Goal: Communication & Community: Answer question/provide support

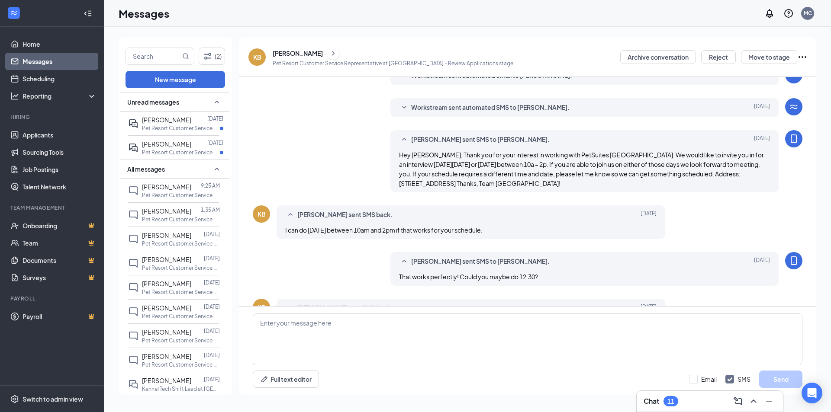
scroll to position [160, 0]
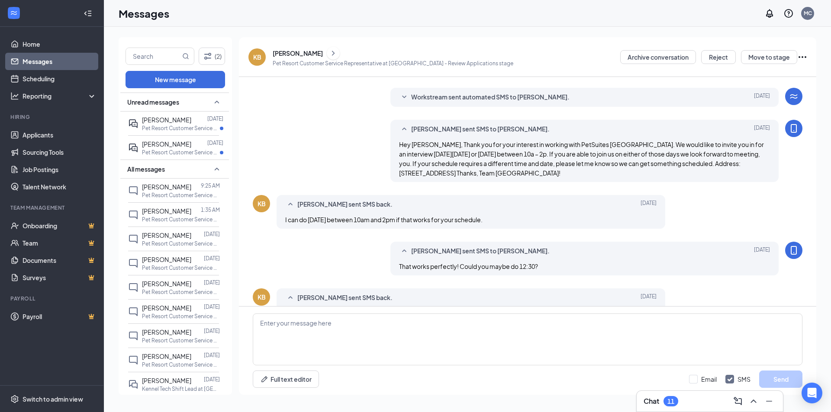
scroll to position [160, 0]
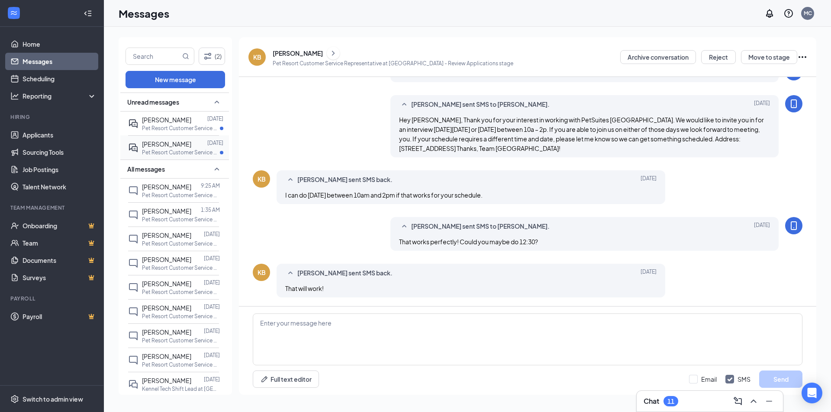
click at [136, 144] on icon "ActiveDoubleChat" at bounding box center [133, 148] width 10 height 10
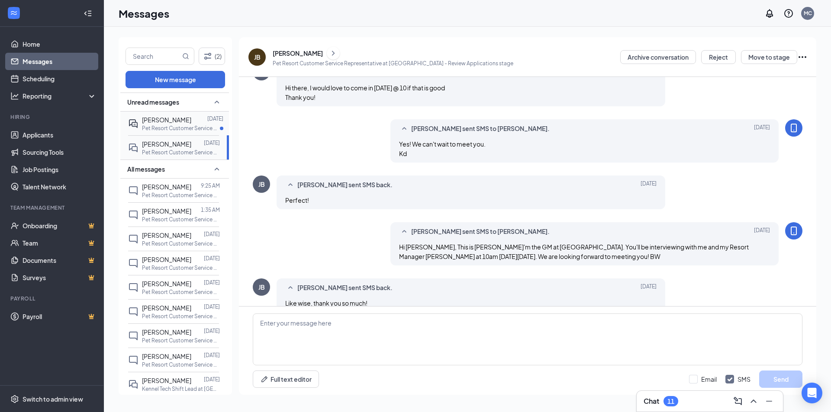
scroll to position [273, 0]
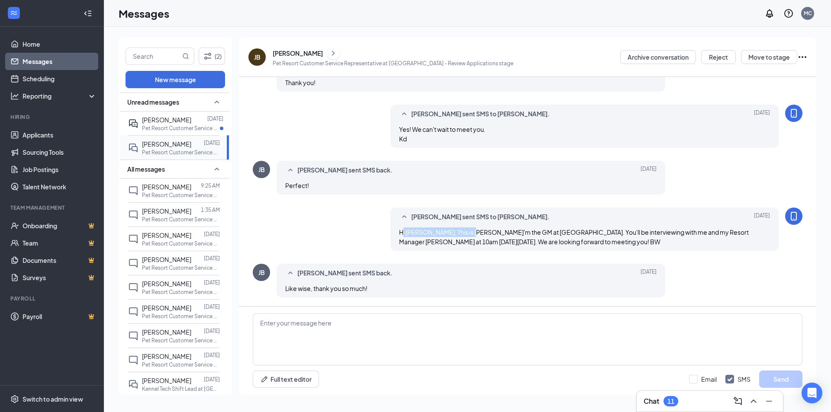
drag, startPoint x: 402, startPoint y: 233, endPoint x: 457, endPoint y: 233, distance: 55.8
click at [457, 233] on span "Hi Jill, This is Brian- I'm the GM at PetSuites charlotte airport. You'll be in…" at bounding box center [574, 236] width 350 height 17
click at [158, 129] on p "Pet Resort Customer Service Representative at Charlotte Airport" at bounding box center [181, 128] width 78 height 7
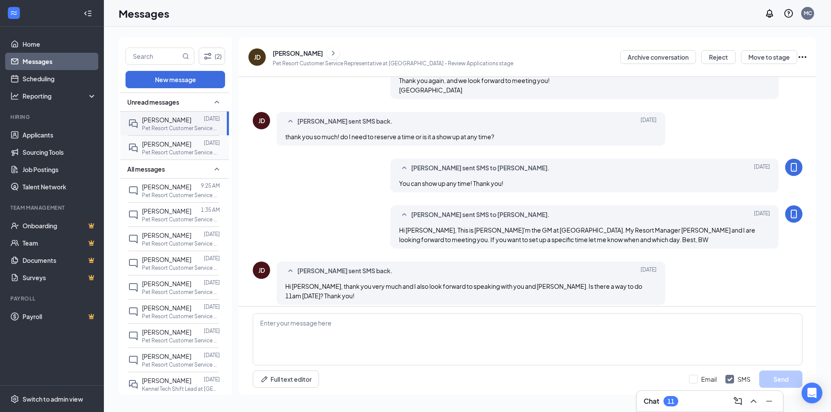
scroll to position [248, 0]
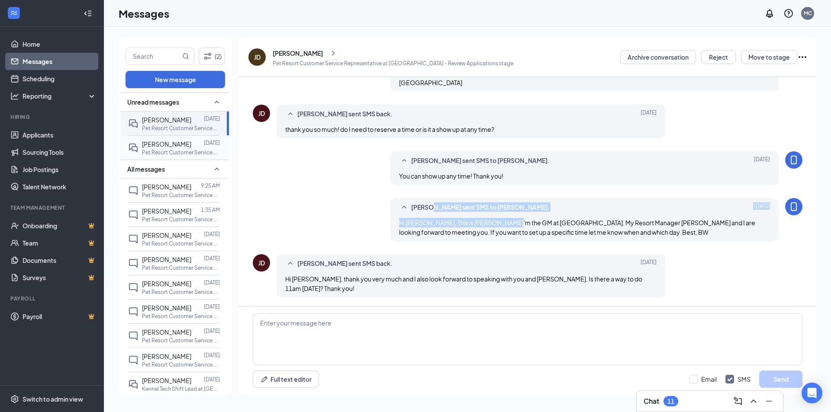
drag, startPoint x: 426, startPoint y: 213, endPoint x: 500, endPoint y: 217, distance: 74.1
click at [501, 217] on div "Brian Walker sent SMS to Joseph Diasparra. Aug 25 Hi Joseph, This is Brian-I'm …" at bounding box center [584, 219] width 389 height 43
click at [500, 217] on div "Brian Walker sent SMS to Joseph Diasparra. Aug 25 Hi Joseph, This is Brian-I'm …" at bounding box center [584, 219] width 389 height 43
click at [161, 189] on span "[PERSON_NAME]" at bounding box center [166, 187] width 49 height 8
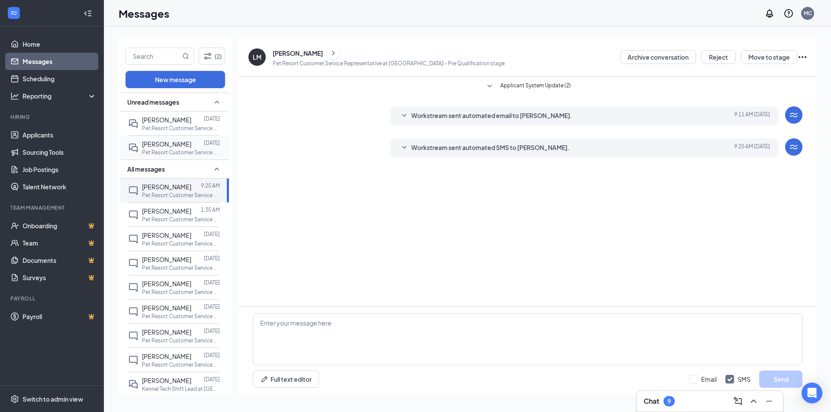
click at [316, 53] on div "[PERSON_NAME]" at bounding box center [389, 53] width 232 height 13
click at [329, 50] on icon "ChevronRight" at bounding box center [333, 53] width 9 height 10
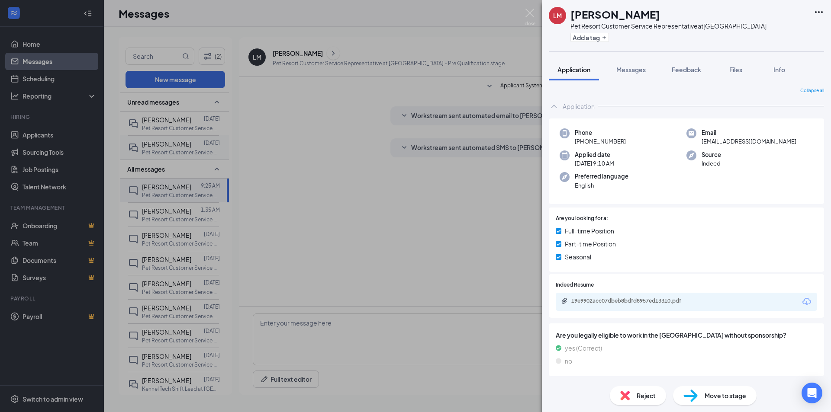
click at [283, 241] on div "LM [PERSON_NAME] Pet Resort Customer Service Representative at [GEOGRAPHIC_DATA…" at bounding box center [415, 206] width 831 height 412
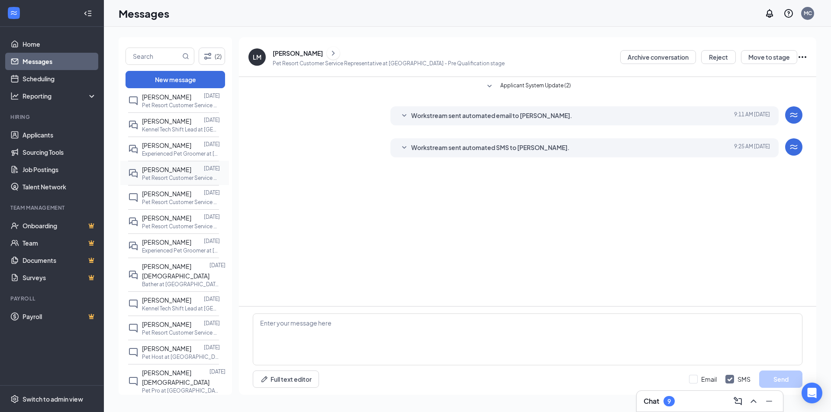
scroll to position [216, 0]
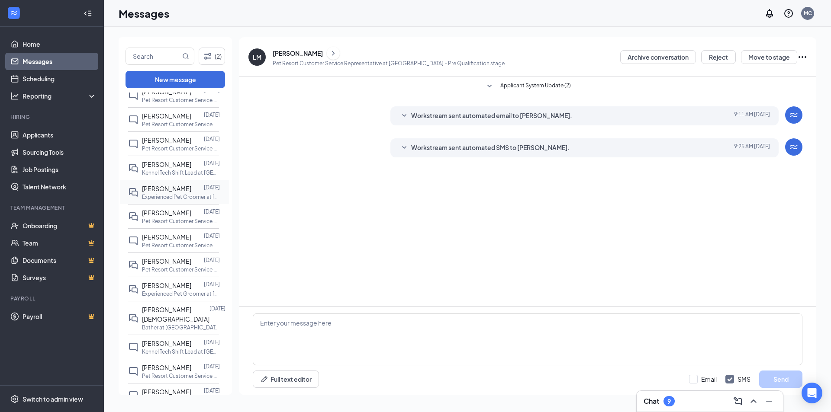
click at [176, 192] on span "[PERSON_NAME]" at bounding box center [166, 189] width 49 height 8
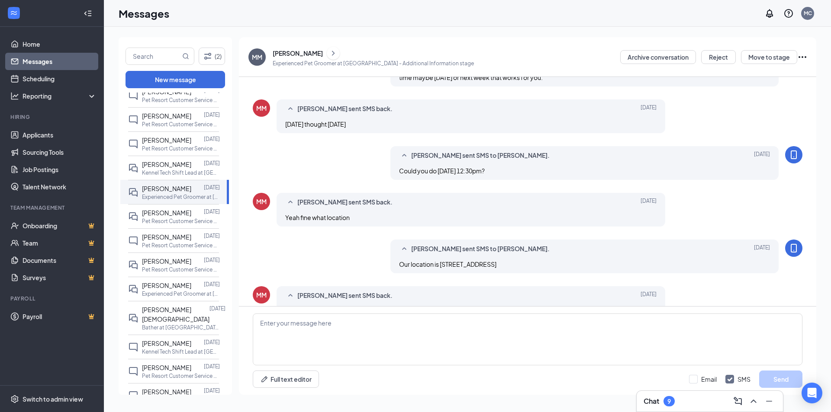
scroll to position [87, 0]
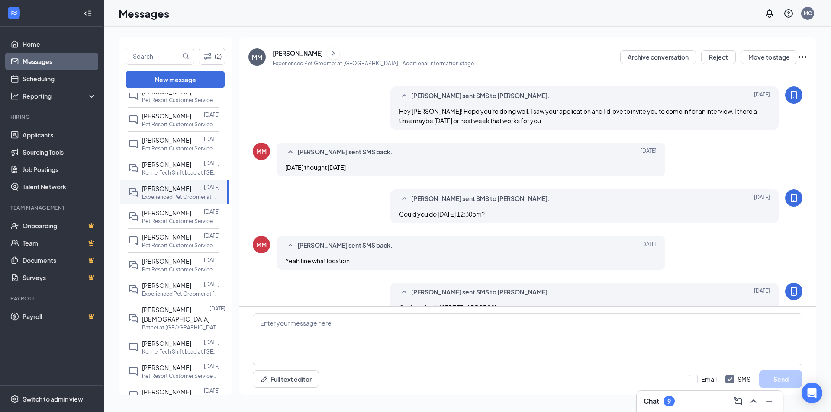
click at [482, 209] on div "Could you do Thursday 8/28 at 12:30pm?" at bounding box center [584, 214] width 371 height 10
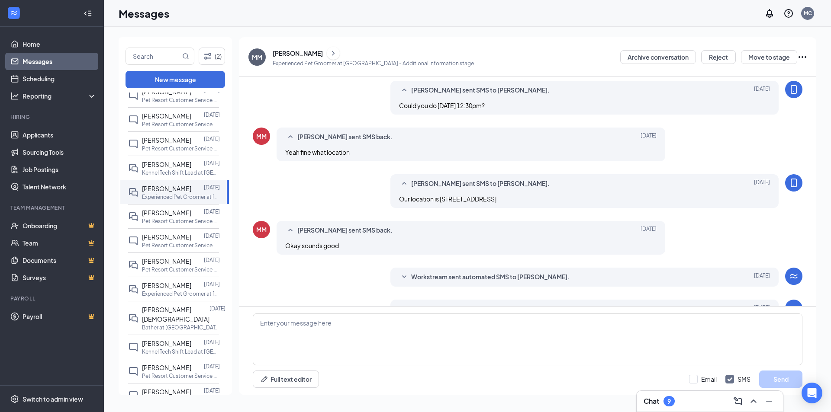
scroll to position [216, 0]
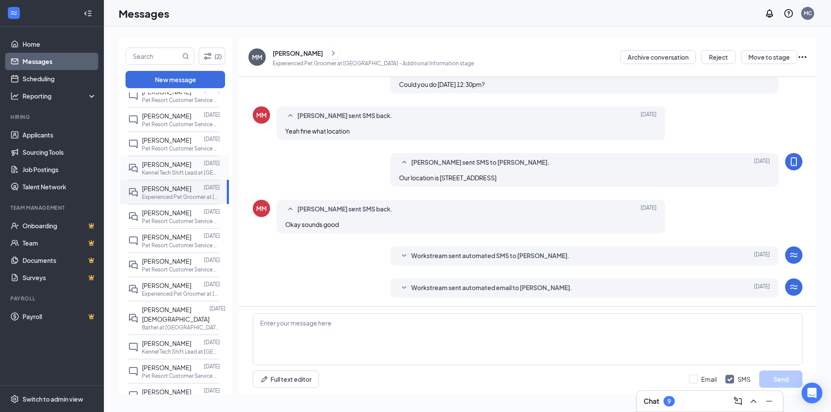
click at [169, 164] on span "[PERSON_NAME]" at bounding box center [166, 165] width 49 height 8
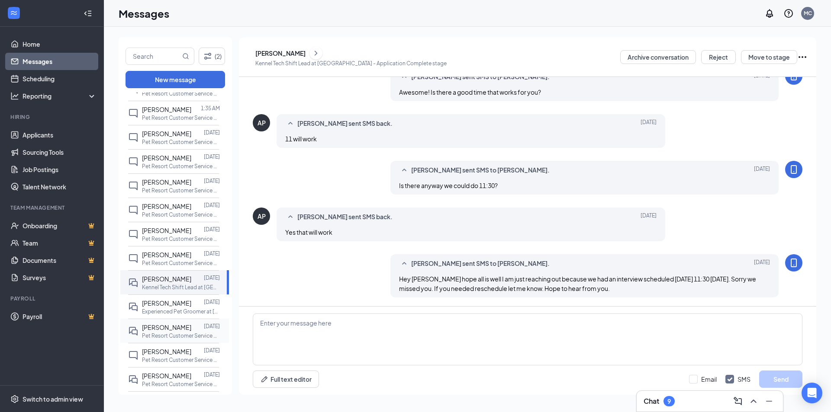
scroll to position [87, 0]
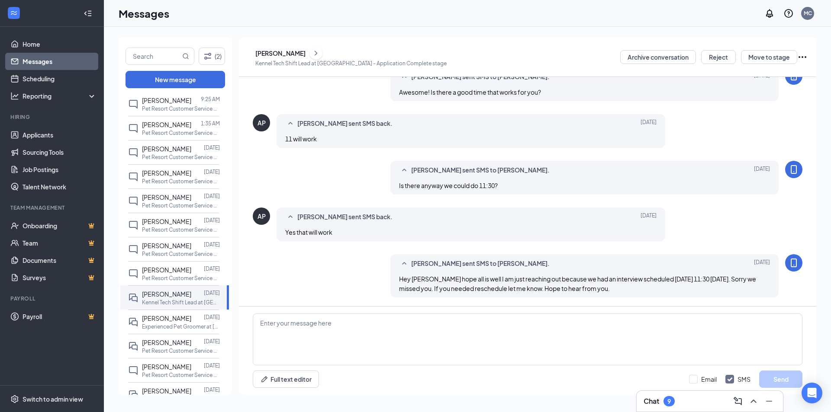
drag, startPoint x: 505, startPoint y: 258, endPoint x: 501, endPoint y: 288, distance: 30.6
click at [505, 260] on div "Mackenzie Cole sent SMS to Alexus Perdue. Aug 22 Hey Alexus hope all is well I …" at bounding box center [584, 275] width 389 height 43
drag, startPoint x: 462, startPoint y: 290, endPoint x: 511, endPoint y: 295, distance: 48.7
click at [511, 295] on div "Mackenzie Cole sent SMS to Alexus Perdue. Aug 22 Hey Alexus hope all is well I …" at bounding box center [584, 275] width 389 height 43
drag, startPoint x: 511, startPoint y: 295, endPoint x: 496, endPoint y: 283, distance: 19.0
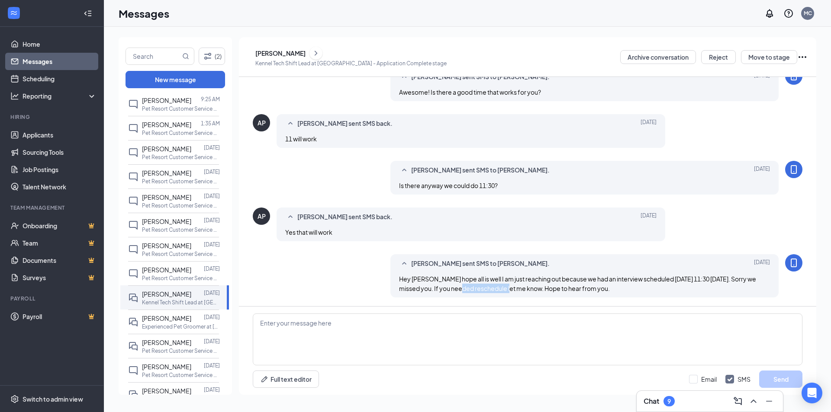
click at [511, 295] on div "Mackenzie Cole sent SMS to Alexus Perdue. Aug 22 Hey Alexus hope all is well I …" at bounding box center [584, 275] width 389 height 43
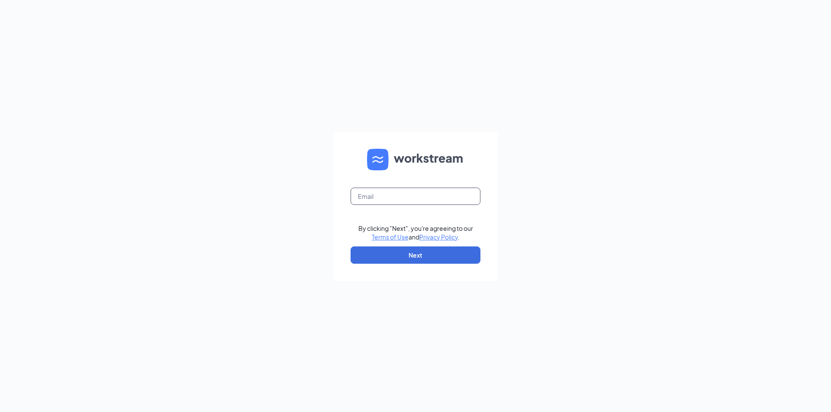
click at [405, 194] on input "text" at bounding box center [415, 196] width 130 height 17
type input "a"
type input "mackenzie.cole@petuitesofamerica.com"
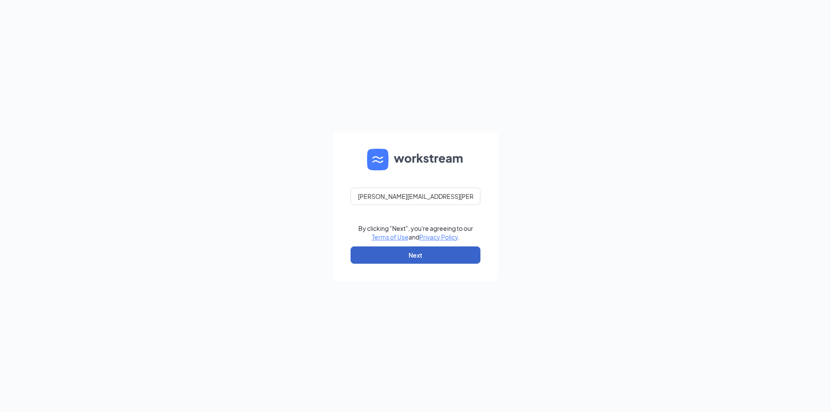
click at [392, 253] on button "Next" at bounding box center [415, 255] width 130 height 17
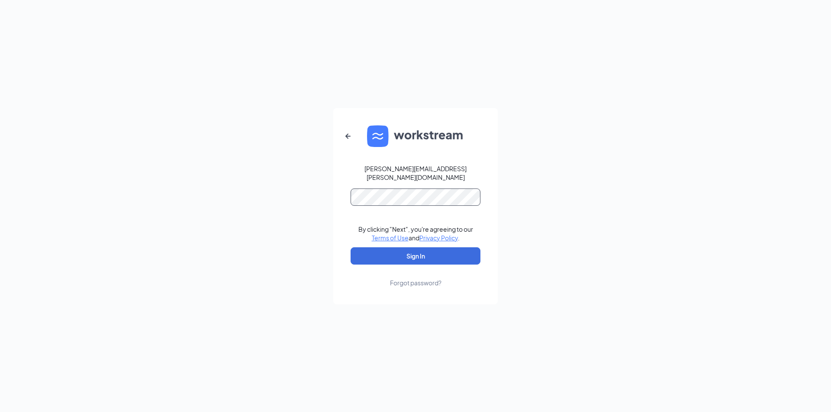
click at [350, 247] on button "Sign In" at bounding box center [415, 255] width 130 height 17
click at [431, 247] on button "Sign In" at bounding box center [415, 255] width 130 height 17
click at [350, 247] on button "Sign In" at bounding box center [415, 255] width 130 height 17
click at [422, 279] on div "Forgot password?" at bounding box center [415, 283] width 51 height 9
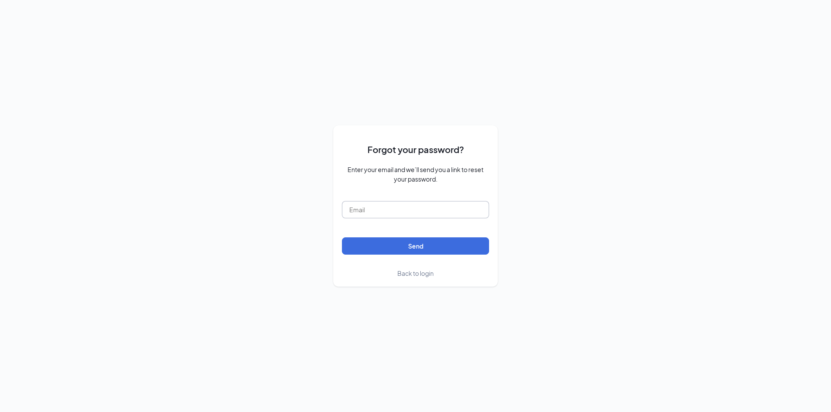
click at [409, 208] on input "text" at bounding box center [415, 209] width 147 height 17
type input "mackenzie.cole@petstuitesofamerica.com"
click at [342, 238] on button "Send" at bounding box center [415, 246] width 147 height 17
click at [374, 210] on input "mackenzie.cole@petstuitesofamerica.com" at bounding box center [415, 209] width 147 height 17
click at [374, 211] on input "mackenzie.cole@petstuitesofamerica.com" at bounding box center [415, 209] width 147 height 17
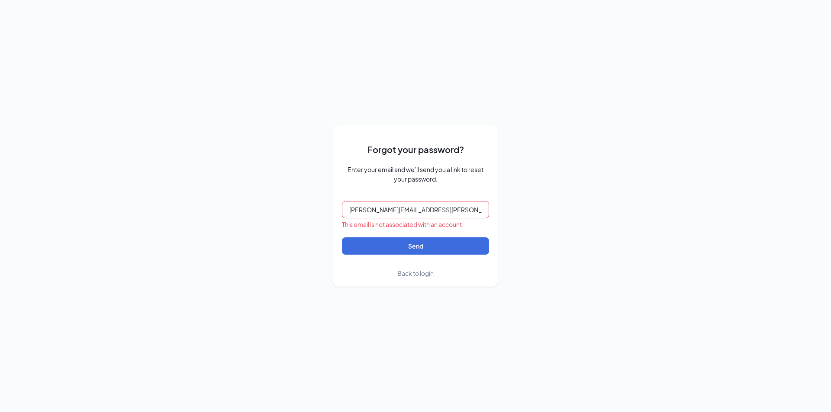
click at [432, 271] on span "Back to login" at bounding box center [415, 274] width 36 height 8
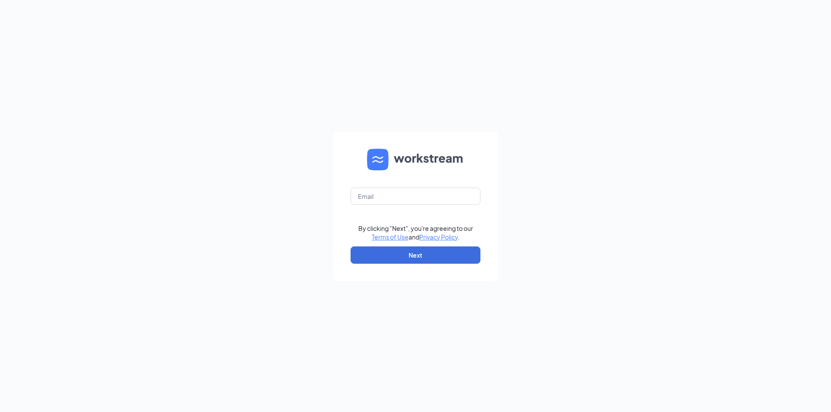
click at [440, 183] on form "By clicking "Next", you're agreeing to our Terms of Use and Privacy Policy . Ne…" at bounding box center [415, 207] width 164 height 150
click at [440, 194] on input "text" at bounding box center [415, 196] width 130 height 17
click at [404, 193] on input "text" at bounding box center [415, 196] width 130 height 17
type input "mackenzie.cole@petsuitesofamerica.com"
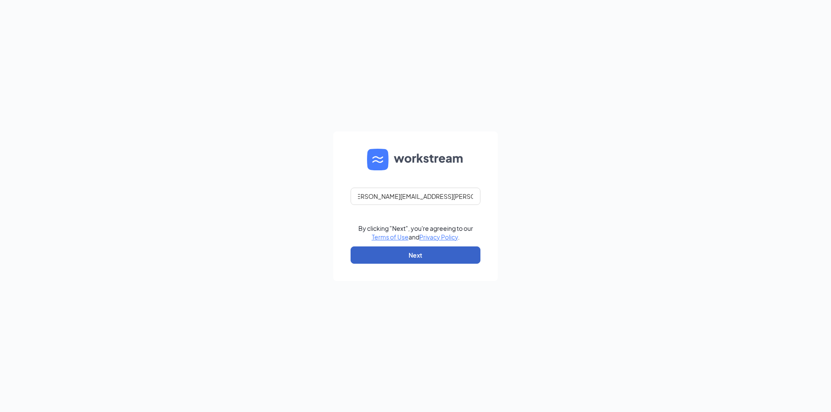
click at [469, 263] on button "Next" at bounding box center [415, 255] width 130 height 17
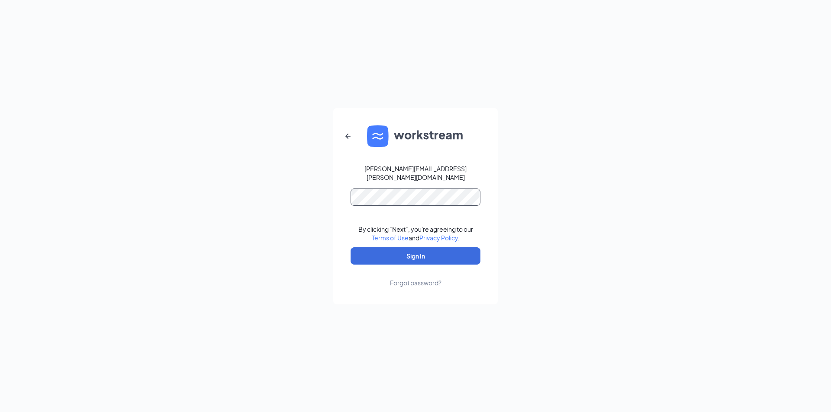
click at [350, 247] on button "Sign In" at bounding box center [415, 255] width 130 height 17
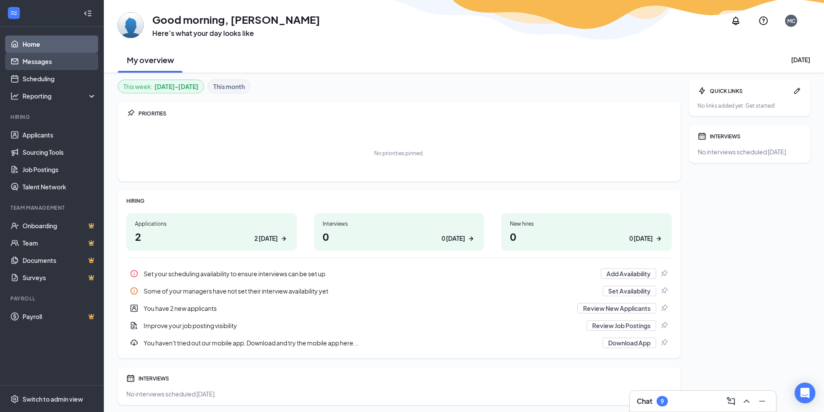
click at [49, 61] on link "Messages" at bounding box center [59, 61] width 74 height 17
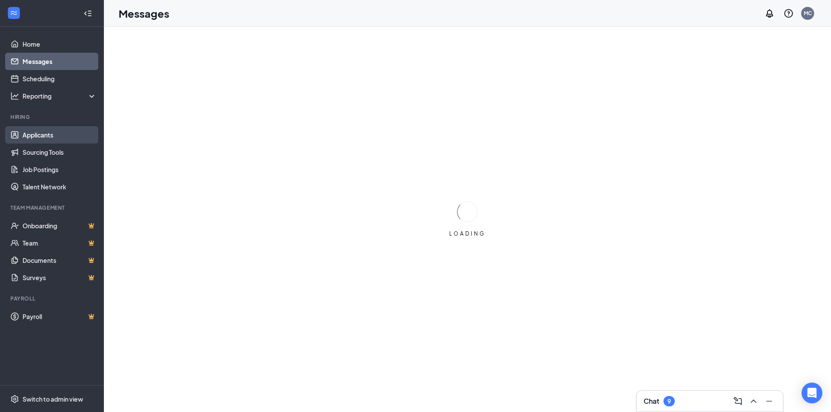
click at [49, 131] on link "Applicants" at bounding box center [59, 134] width 74 height 17
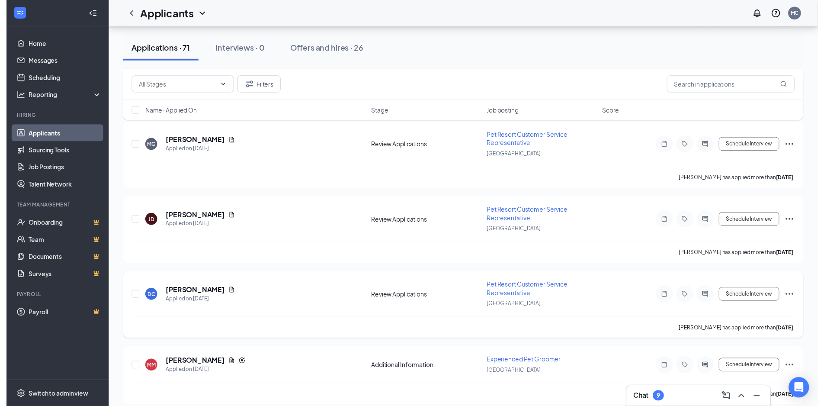
scroll to position [649, 0]
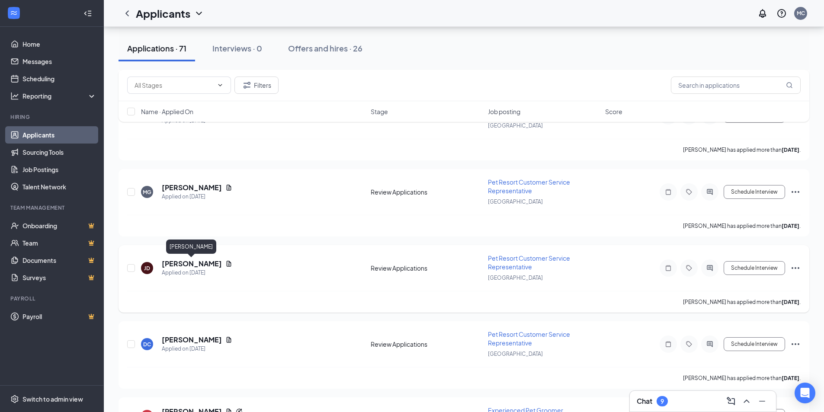
click at [208, 265] on h5 "[PERSON_NAME]" at bounding box center [192, 264] width 60 height 10
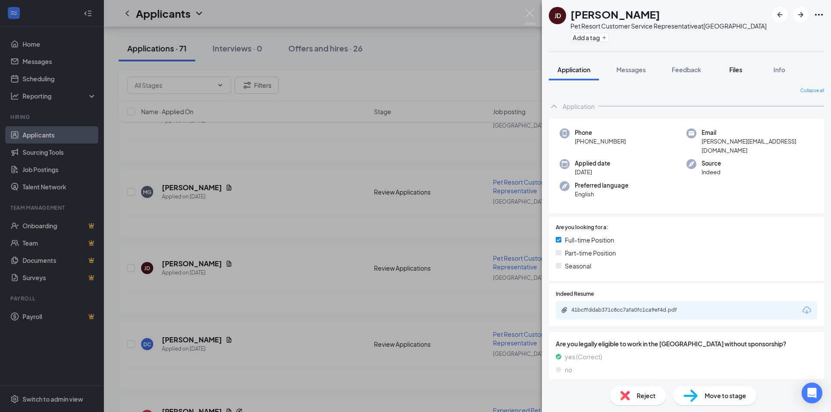
click at [741, 71] on span "Files" at bounding box center [735, 70] width 13 height 8
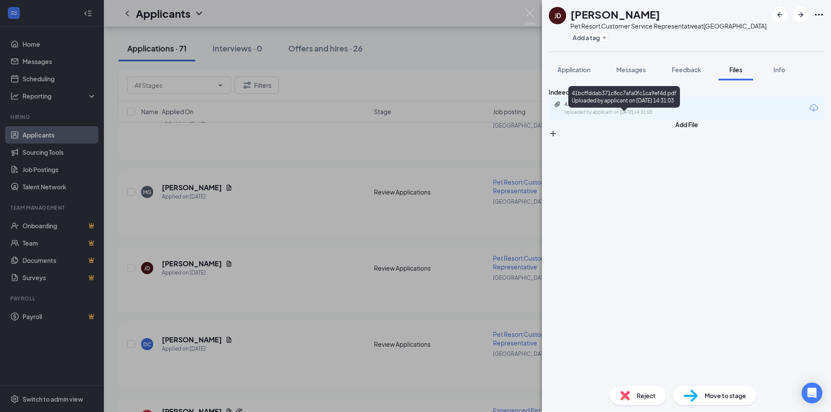
click at [649, 116] on div "Uploaded by applicant on [DATE] 14:31:03" at bounding box center [629, 112] width 130 height 7
click at [329, 157] on div "[PERSON_NAME] Pet Resort Customer Service Representative at [GEOGRAPHIC_DATA] A…" at bounding box center [415, 206] width 831 height 412
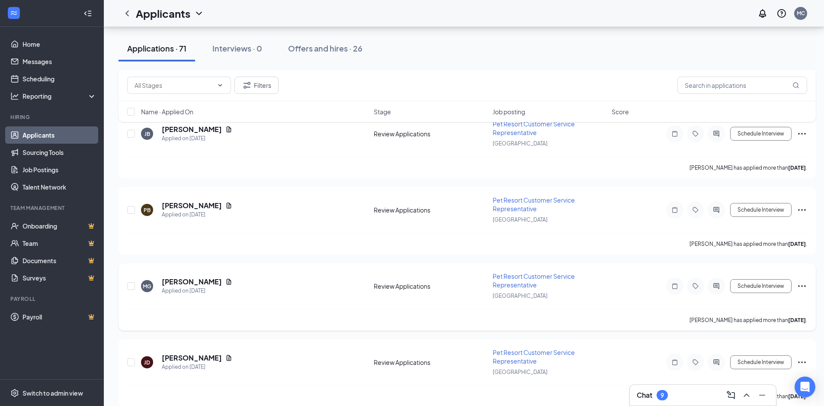
scroll to position [519, 0]
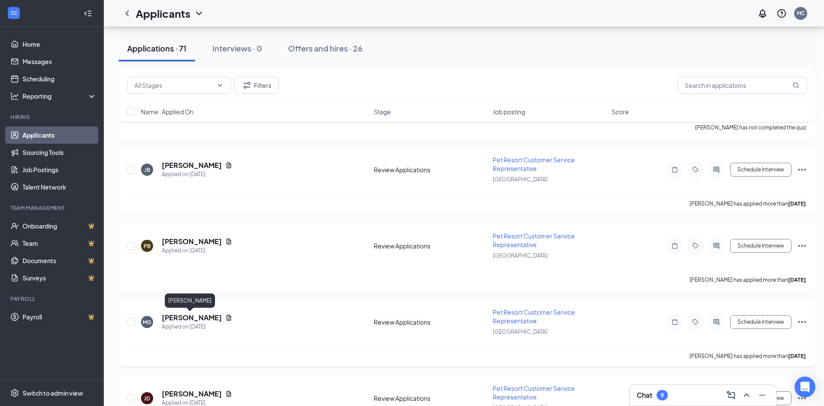
click at [184, 313] on h5 "[PERSON_NAME]" at bounding box center [192, 318] width 60 height 10
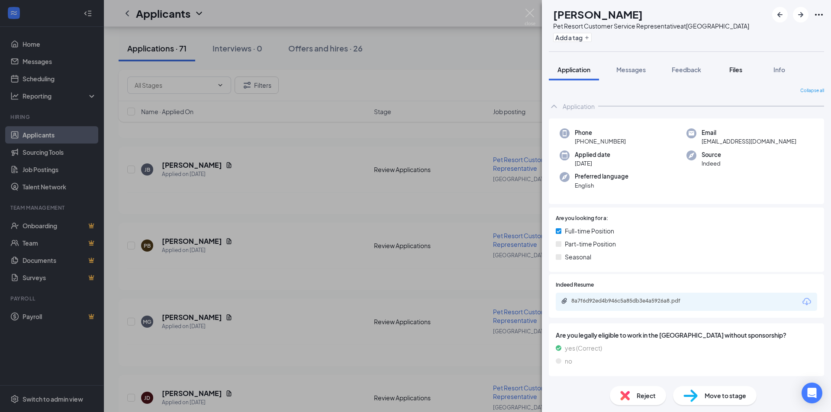
click at [741, 72] on span "Files" at bounding box center [735, 70] width 13 height 8
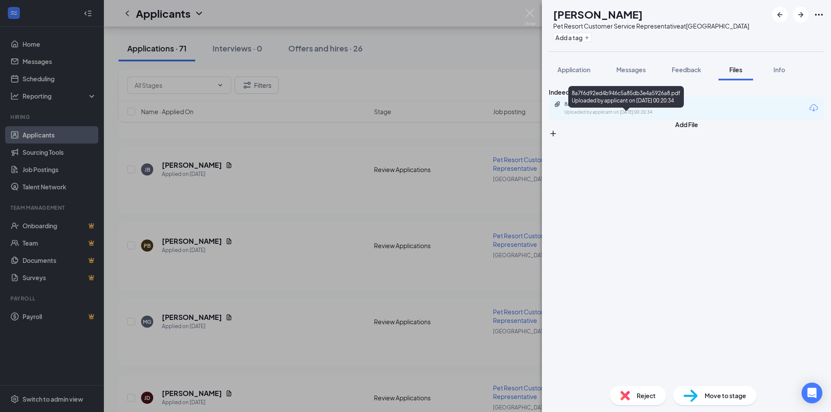
click at [633, 108] on div "8a7f6d92ed4b946c5a85db3e4a5926a8.pdf" at bounding box center [624, 104] width 121 height 7
click at [449, 167] on div "MG [PERSON_NAME] Pet Resort Customer Service Representative at [GEOGRAPHIC_DATA…" at bounding box center [415, 206] width 831 height 412
click at [363, 213] on div "[PERSON_NAME] has applied more than [DATE] ." at bounding box center [467, 204] width 680 height 22
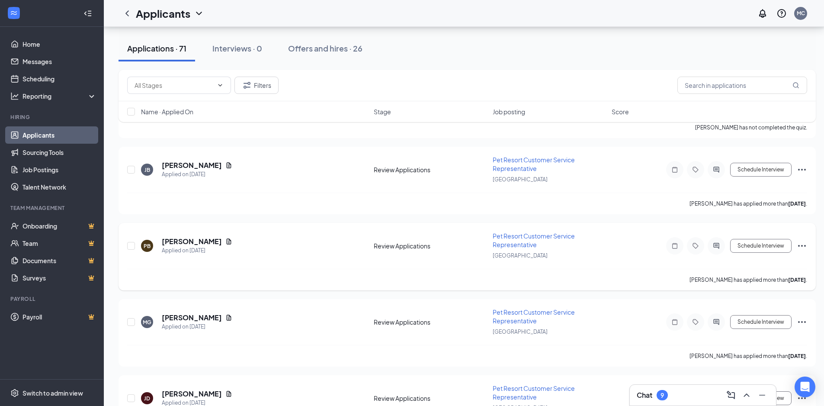
click at [196, 241] on h5 "[PERSON_NAME]" at bounding box center [192, 242] width 60 height 10
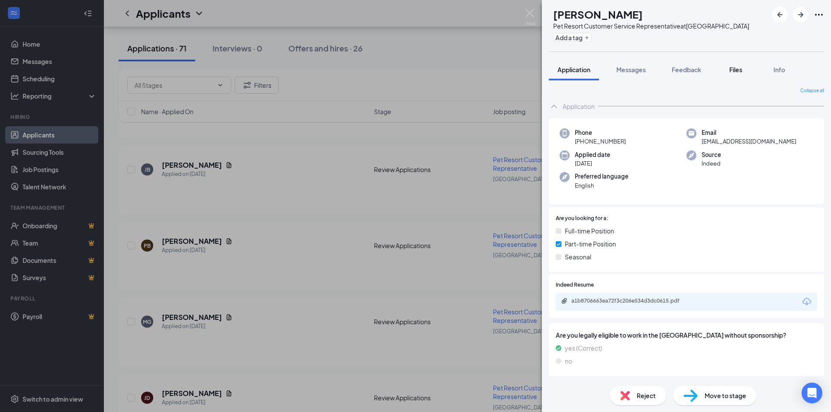
click at [739, 63] on button "Files" at bounding box center [735, 70] width 35 height 22
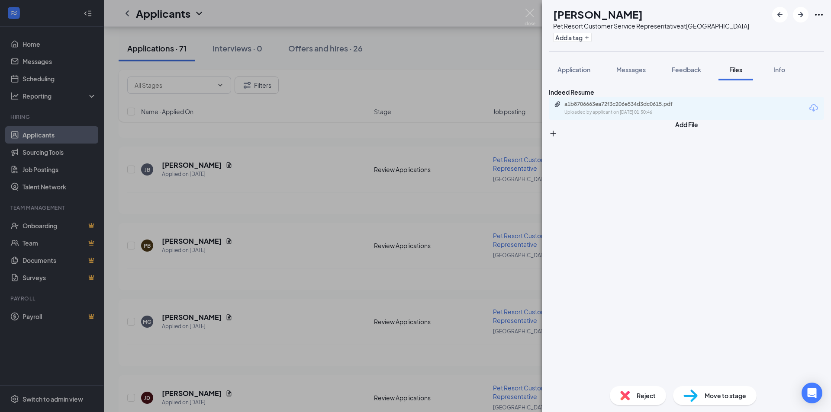
click at [677, 108] on div "a1b8706663ea72f3c206e534d3dc0615.pdf" at bounding box center [624, 104] width 121 height 7
click at [473, 217] on div "PB [PERSON_NAME] Pet Resort Customer Service Representative at [GEOGRAPHIC_DATA…" at bounding box center [415, 206] width 831 height 412
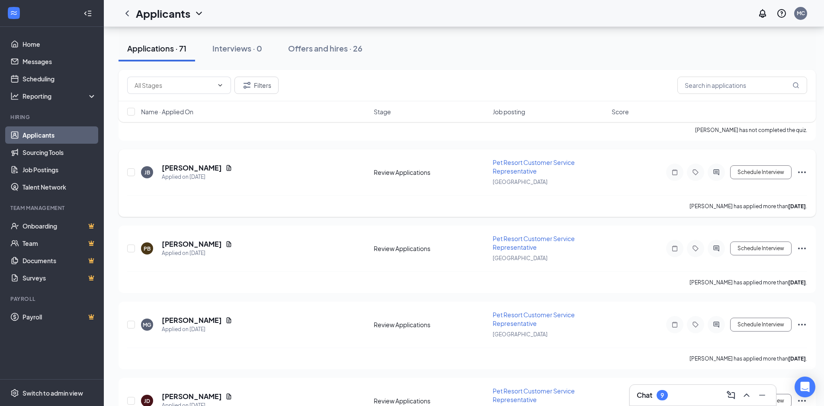
scroll to position [476, 0]
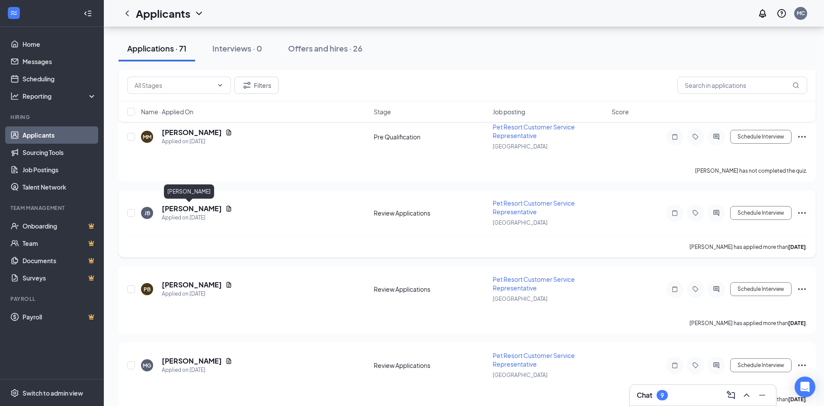
click at [192, 205] on h5 "[PERSON_NAME]" at bounding box center [192, 209] width 60 height 10
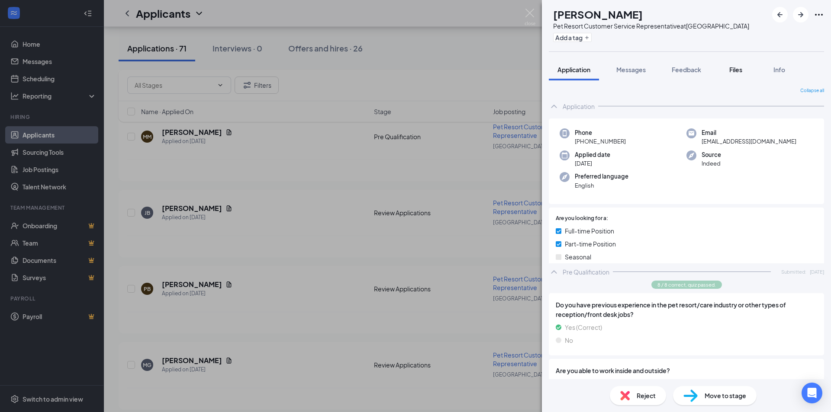
click at [739, 68] on span "Files" at bounding box center [735, 70] width 13 height 8
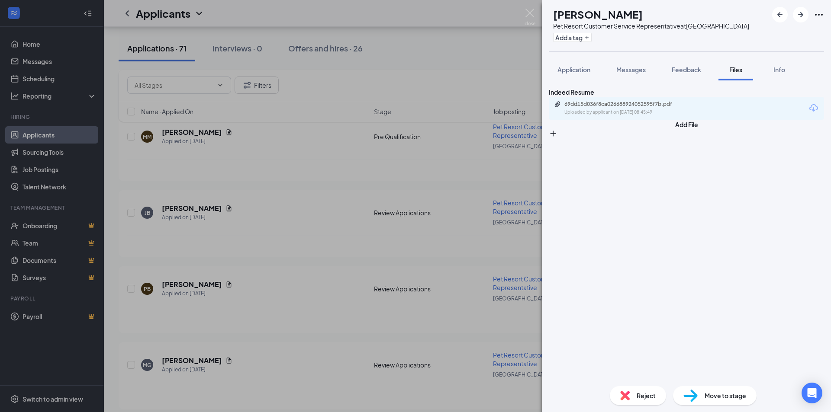
click at [659, 108] on div "69dd15d036f8ca026688924052595f7b.pdf" at bounding box center [624, 104] width 121 height 7
click at [416, 154] on div "[PERSON_NAME] Pet Resort Customer Service Representative at [GEOGRAPHIC_DATA] A…" at bounding box center [415, 206] width 831 height 412
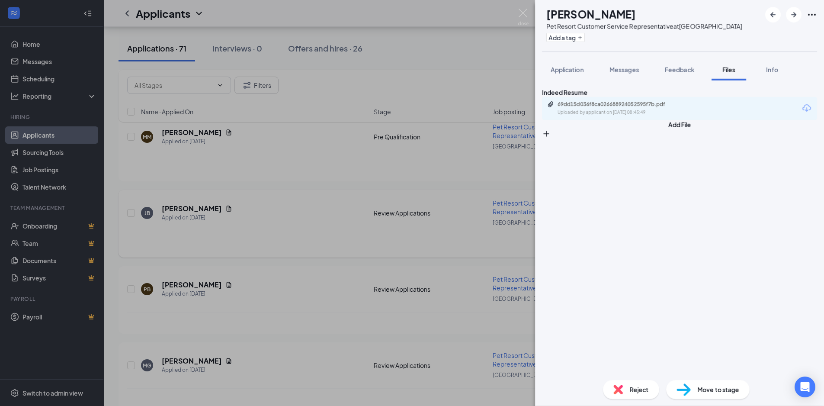
click at [250, 207] on div "[PERSON_NAME] Applied on [DATE]" at bounding box center [255, 213] width 228 height 18
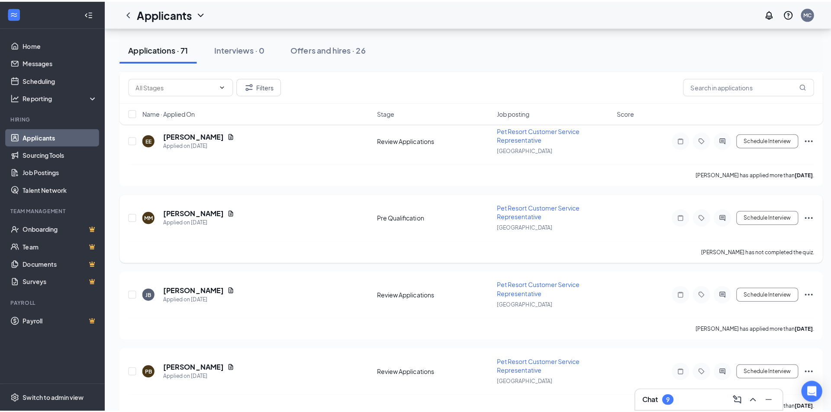
scroll to position [389, 0]
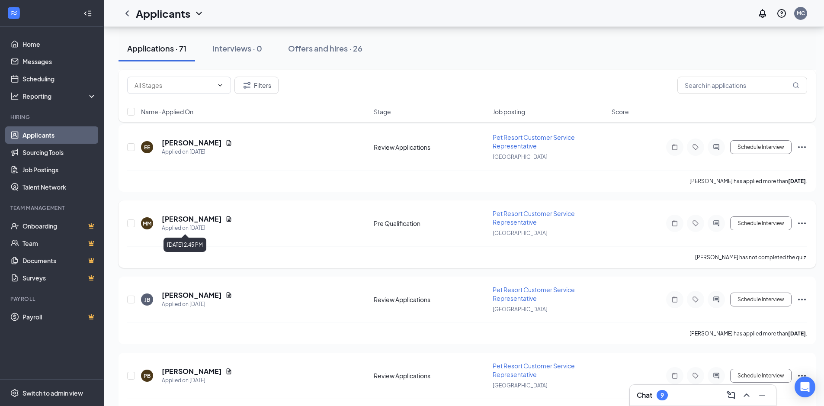
click at [197, 218] on h5 "[PERSON_NAME]" at bounding box center [192, 219] width 60 height 10
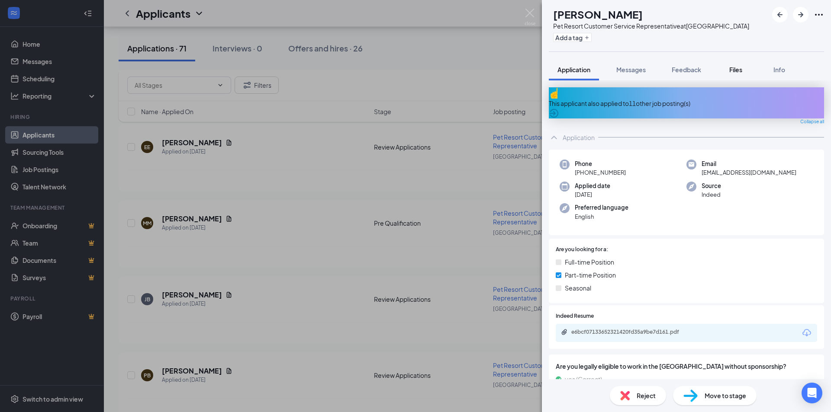
click at [740, 71] on span "Files" at bounding box center [735, 70] width 13 height 8
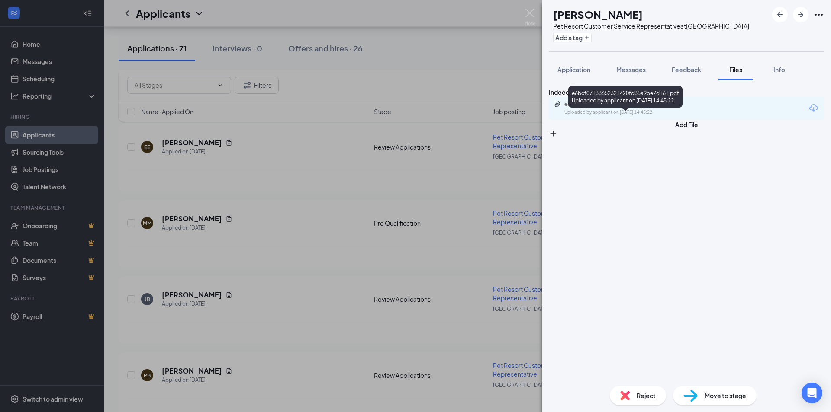
click at [669, 108] on div "e6bcf07133652321420fd35a9be7d161.pdf" at bounding box center [624, 104] width 121 height 7
click at [625, 66] on span "Messages" at bounding box center [630, 70] width 29 height 8
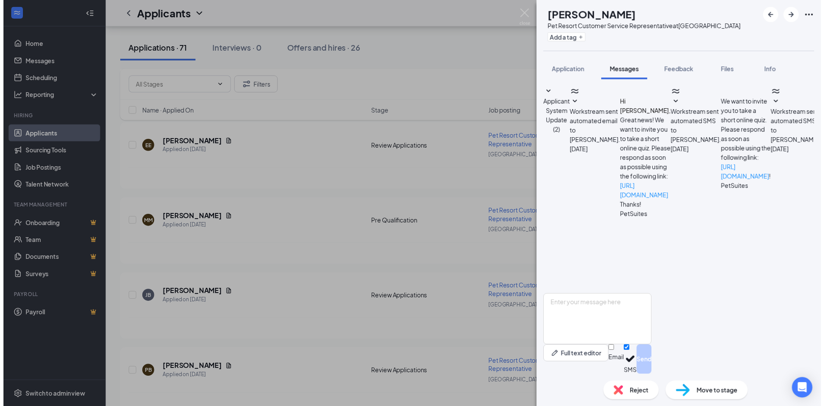
scroll to position [145, 0]
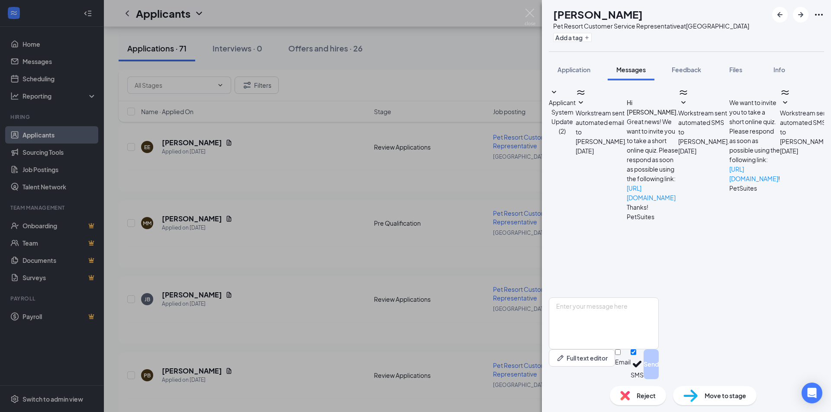
click at [460, 261] on div "[PERSON_NAME] Pet Resort Customer Service Representative at [GEOGRAPHIC_DATA] A…" at bounding box center [415, 206] width 831 height 412
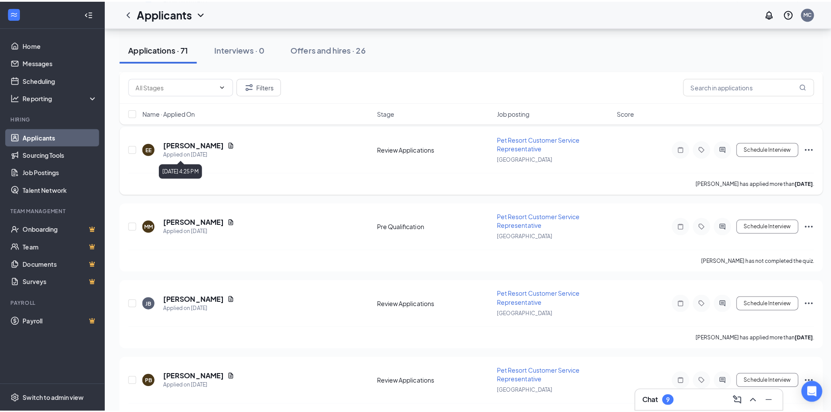
scroll to position [346, 0]
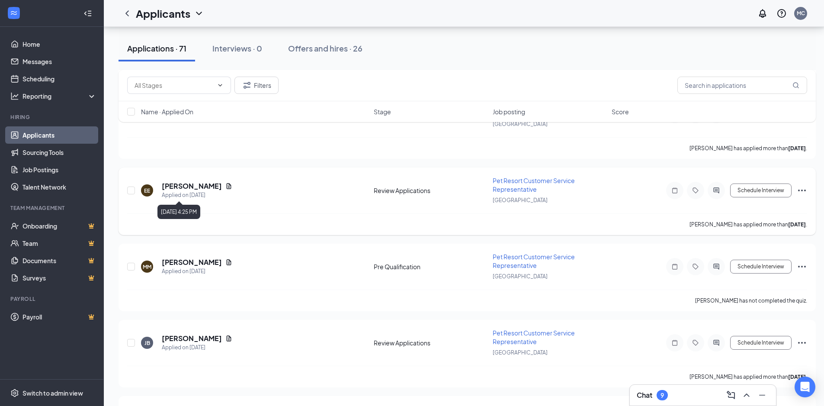
click at [183, 190] on h5 "[PERSON_NAME]" at bounding box center [192, 186] width 60 height 10
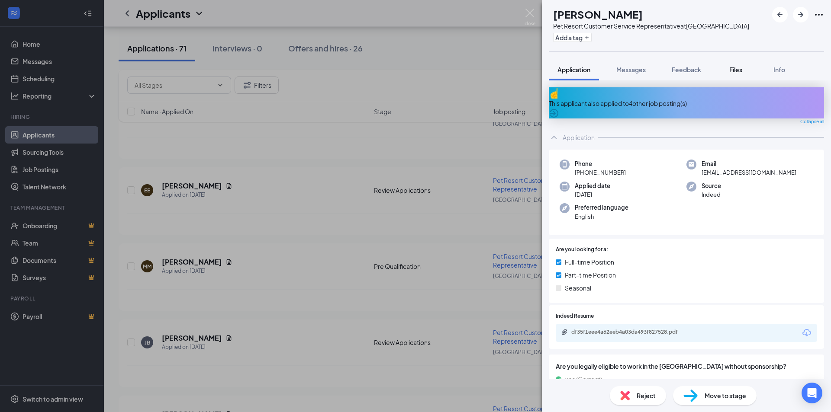
click at [737, 66] on span "Files" at bounding box center [735, 70] width 13 height 8
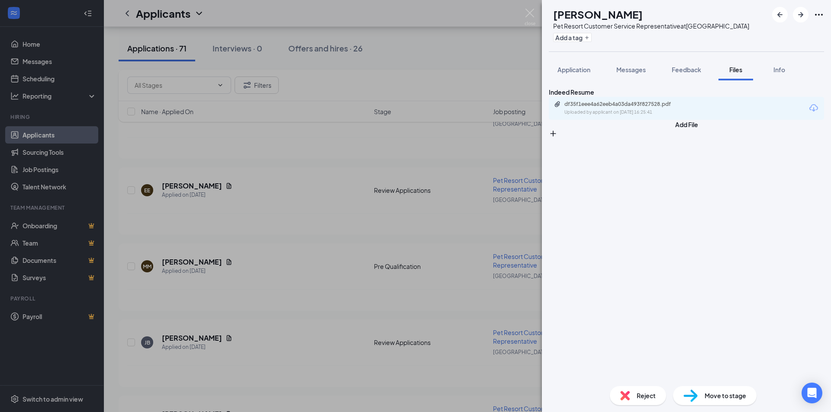
click at [608, 108] on div "df35f1eee4a62eeb4a03da493f827528.pdf" at bounding box center [624, 104] width 121 height 7
drag, startPoint x: 640, startPoint y: 65, endPoint x: 642, endPoint y: 87, distance: 21.7
click at [640, 65] on button "Messages" at bounding box center [630, 70] width 47 height 22
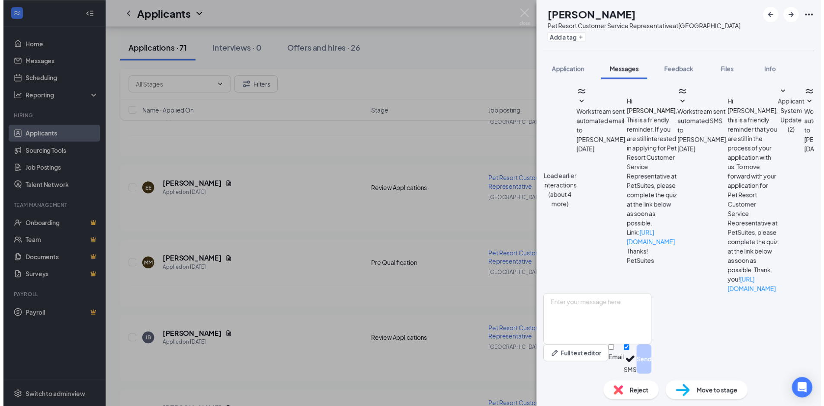
scroll to position [238, 0]
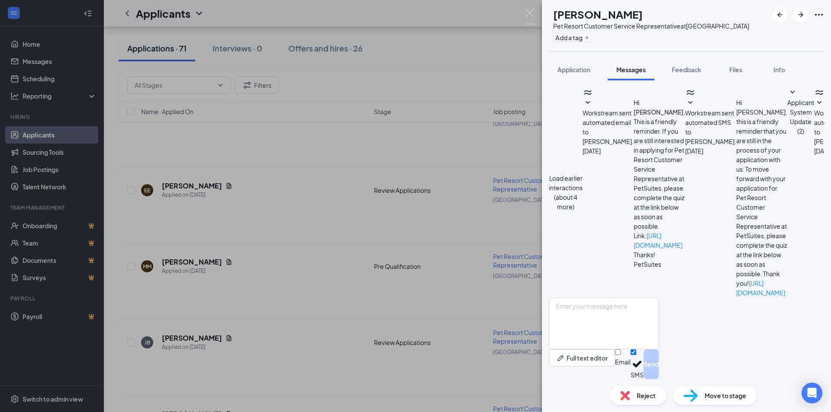
click at [421, 230] on div "EE [PERSON_NAME] Pet Resort Customer Service Representative at [GEOGRAPHIC_DATA…" at bounding box center [415, 206] width 831 height 412
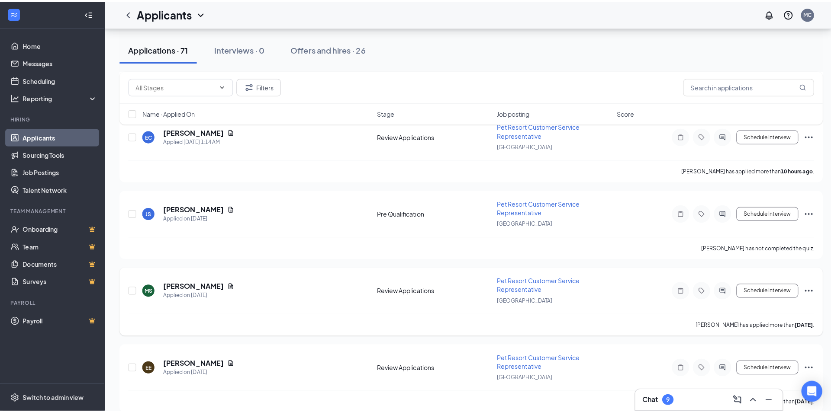
scroll to position [173, 0]
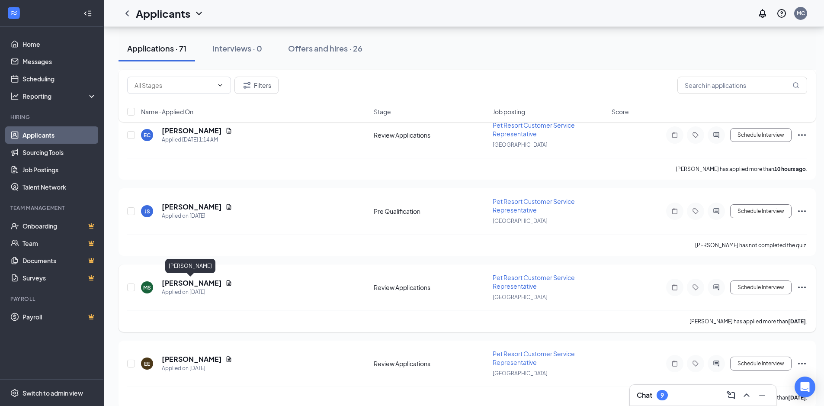
click at [166, 284] on h5 "[PERSON_NAME]" at bounding box center [192, 283] width 60 height 10
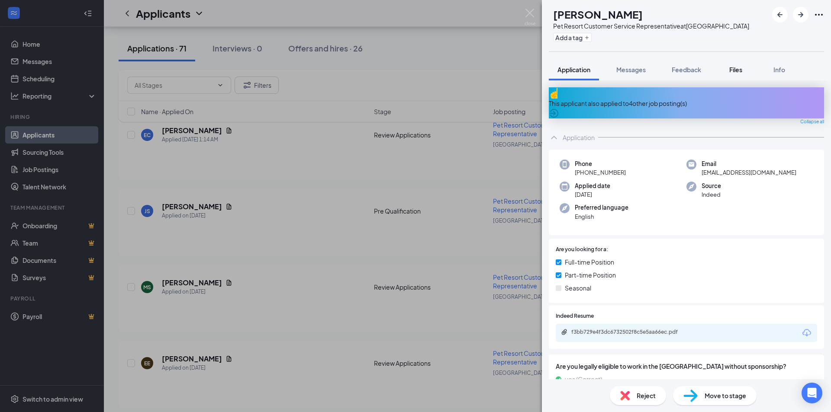
click at [741, 75] on button "Files" at bounding box center [735, 70] width 35 height 22
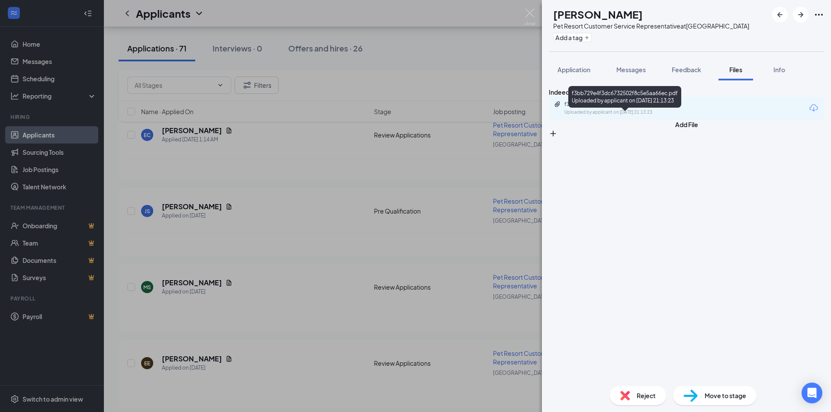
click at [643, 108] on div "f3bb729e4f3dc6732502f8c5e5aa66ec.pdf" at bounding box center [624, 104] width 121 height 7
click at [640, 63] on button "Messages" at bounding box center [630, 70] width 47 height 22
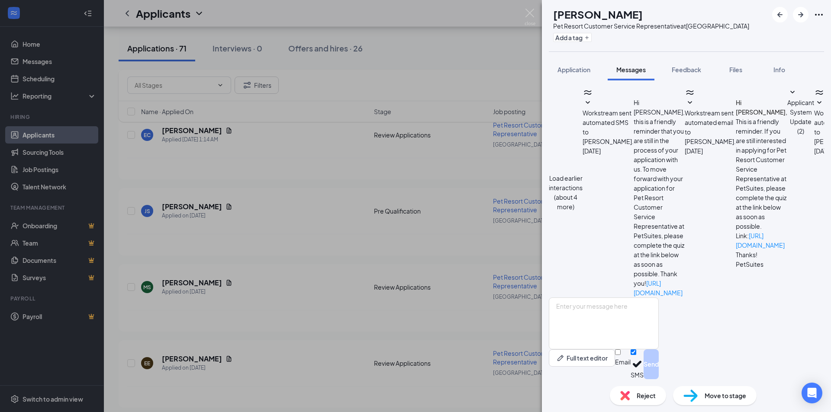
scroll to position [238, 0]
click at [318, 257] on div "[PERSON_NAME] Pet Resort Customer Service Representative at [GEOGRAPHIC_DATA] A…" at bounding box center [415, 206] width 831 height 412
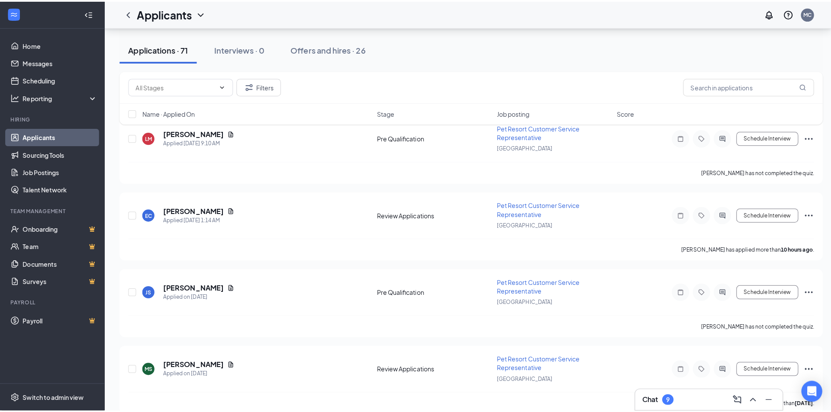
scroll to position [87, 0]
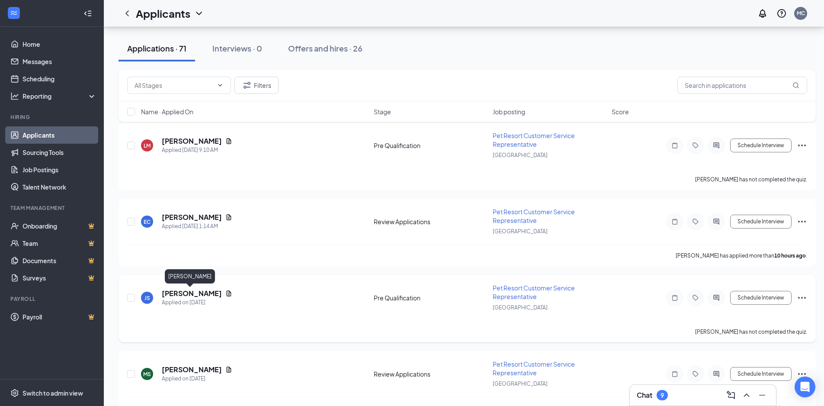
click at [174, 293] on h5 "[PERSON_NAME]" at bounding box center [192, 294] width 60 height 10
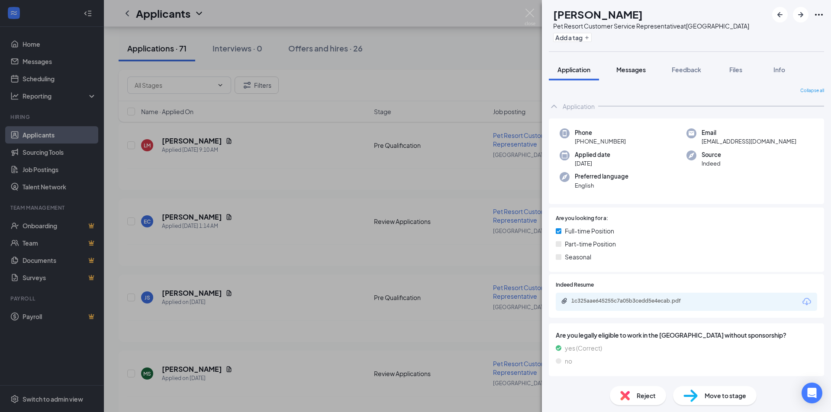
click at [628, 67] on span "Messages" at bounding box center [630, 70] width 29 height 8
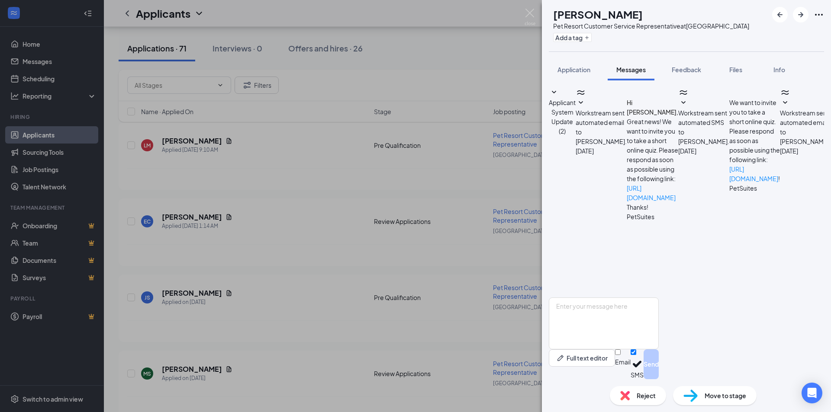
scroll to position [145, 0]
click at [376, 199] on div "JS [PERSON_NAME] Pet Resort Customer Service Representative at [GEOGRAPHIC_DATA…" at bounding box center [415, 206] width 831 height 412
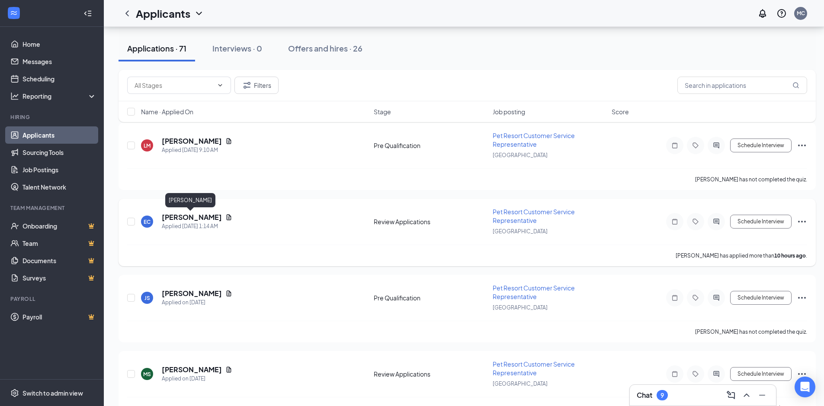
click at [190, 218] on h5 "[PERSON_NAME]" at bounding box center [192, 217] width 60 height 10
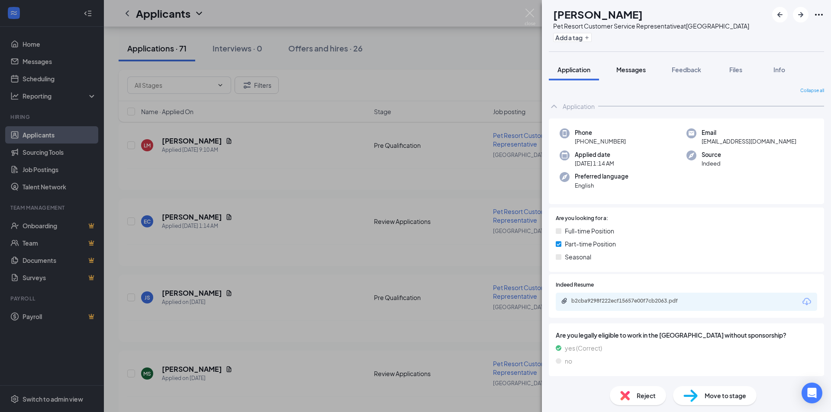
click at [625, 72] on span "Messages" at bounding box center [630, 70] width 29 height 8
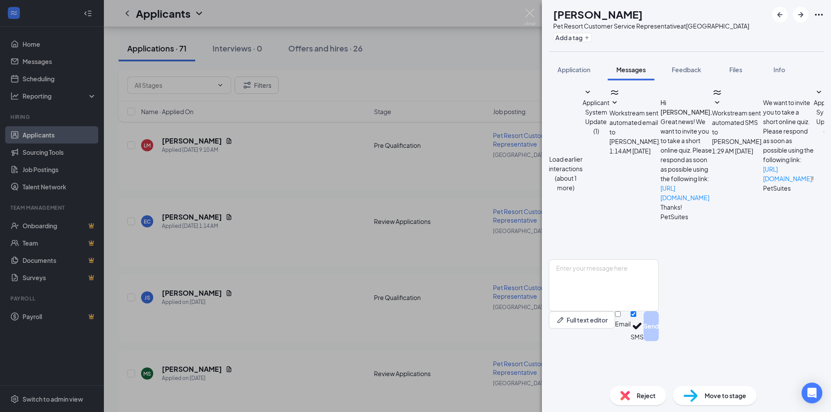
scroll to position [103, 0]
click at [746, 66] on button "Files" at bounding box center [735, 70] width 35 height 22
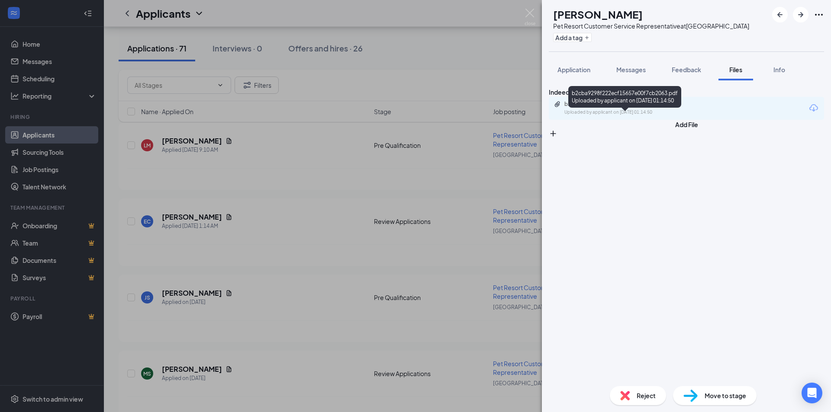
click at [655, 116] on div "b2cba9298f222ecf15657e00f7cb2063.pdf Uploaded by applicant on [DATE] 01:14:50" at bounding box center [624, 108] width 140 height 15
click at [484, 208] on div "EC [PERSON_NAME] Pet Resort Customer Service Representative at [GEOGRAPHIC_DATA…" at bounding box center [415, 206] width 831 height 412
click at [210, 246] on div "[PERSON_NAME] has applied more than 10 hours ago ." at bounding box center [467, 255] width 680 height 22
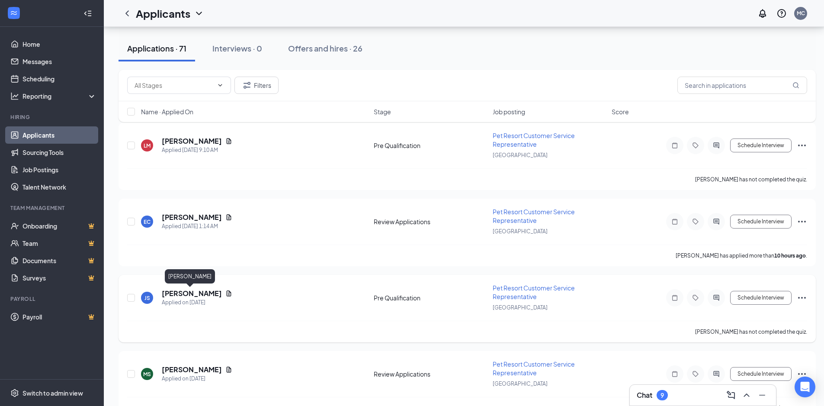
click at [185, 291] on h5 "[PERSON_NAME]" at bounding box center [192, 294] width 60 height 10
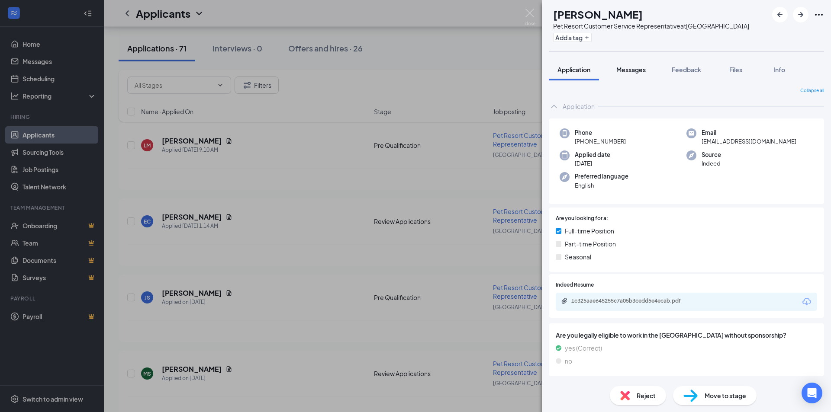
click at [640, 62] on button "Messages" at bounding box center [630, 70] width 47 height 22
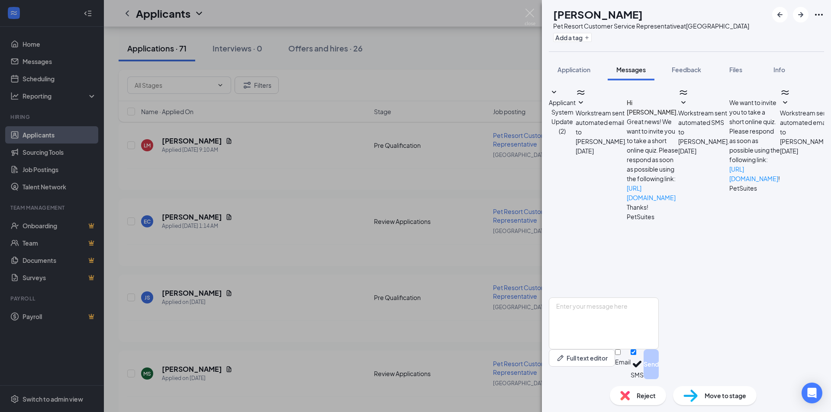
scroll to position [145, 0]
drag, startPoint x: 606, startPoint y: 163, endPoint x: 734, endPoint y: 280, distance: 173.3
copy span "Hello [PERSON_NAME], Thank you for your interest in joining PetSuites [GEOGRAPH…"
click at [312, 206] on div "JS [PERSON_NAME] Pet Resort Customer Service Representative at [GEOGRAPHIC_DATA…" at bounding box center [415, 206] width 831 height 412
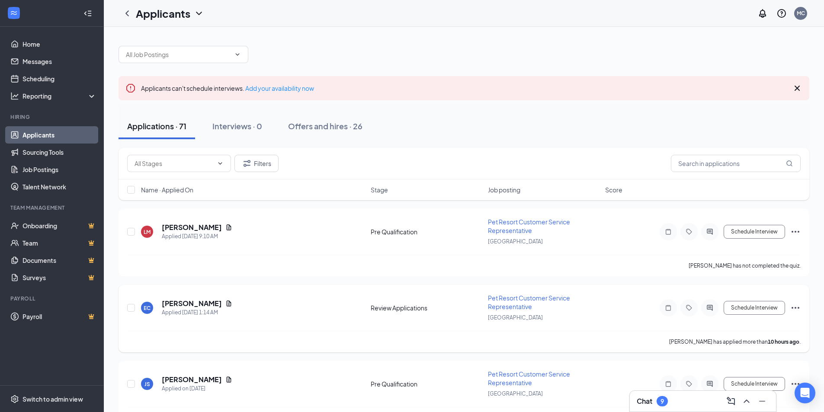
click at [191, 301] on h5 "[PERSON_NAME]" at bounding box center [192, 304] width 60 height 10
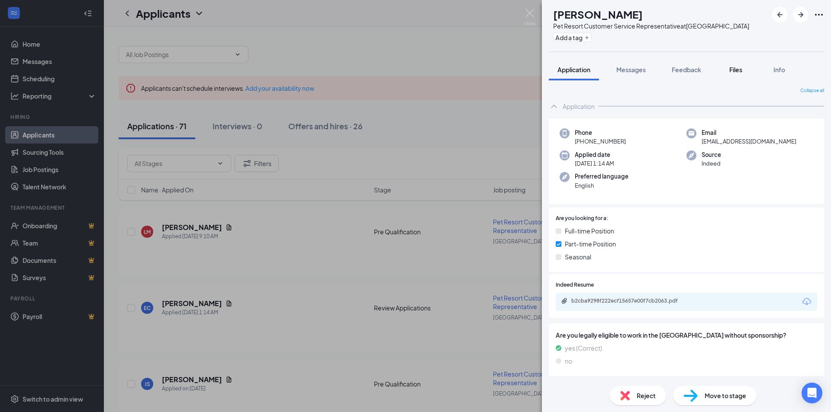
click at [725, 73] on button "Files" at bounding box center [735, 70] width 35 height 22
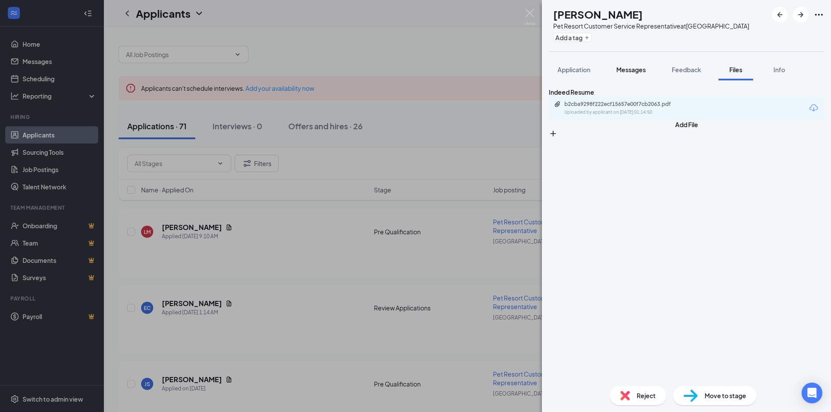
click at [630, 68] on span "Messages" at bounding box center [630, 70] width 29 height 8
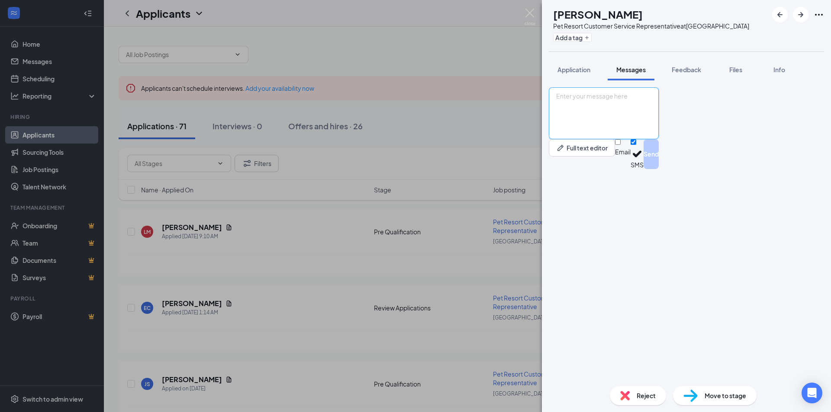
click at [651, 139] on textarea at bounding box center [604, 113] width 110 height 52
paste textarea "Hello [PERSON_NAME], Thank you for your interest in joining PetSuites [GEOGRAPH…"
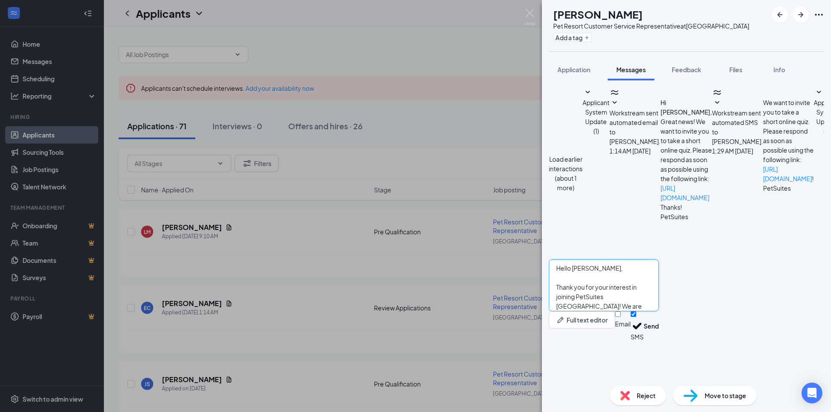
click at [590, 310] on textarea "Hello [PERSON_NAME], Thank you for your interest in joining PetSuites [GEOGRAPH…" at bounding box center [604, 286] width 110 height 52
click at [573, 312] on textarea "Hello [PERSON_NAME], Thank you for your interest in joining PetSuites [GEOGRAPH…" at bounding box center [604, 286] width 110 height 52
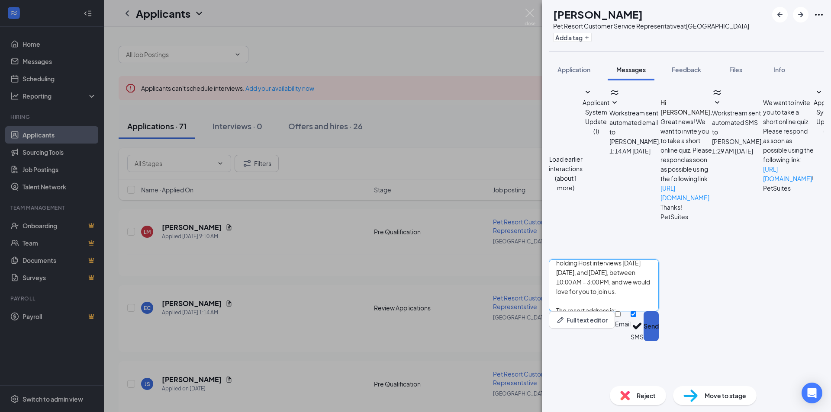
type textarea "Hello [PERSON_NAME], Thank you for your interest in joining PetSuites [GEOGRAPH…"
click at [659, 341] on button "Send" at bounding box center [650, 327] width 15 height 30
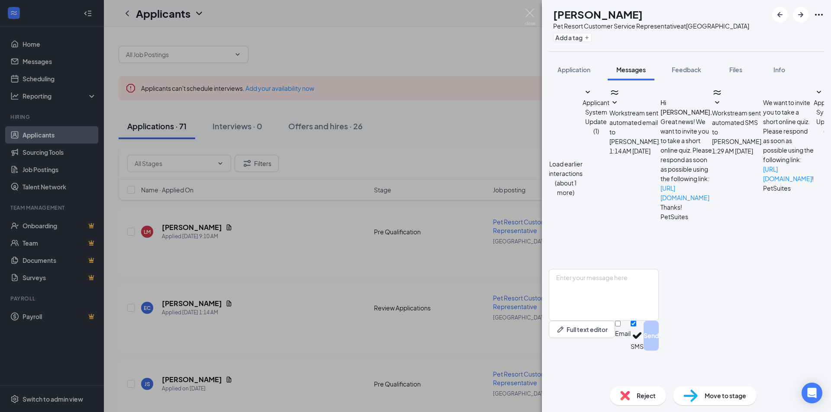
scroll to position [263, 0]
click at [427, 246] on div "EC [PERSON_NAME] Pet Resort Customer Service Representative at [GEOGRAPHIC_DATA…" at bounding box center [415, 206] width 831 height 412
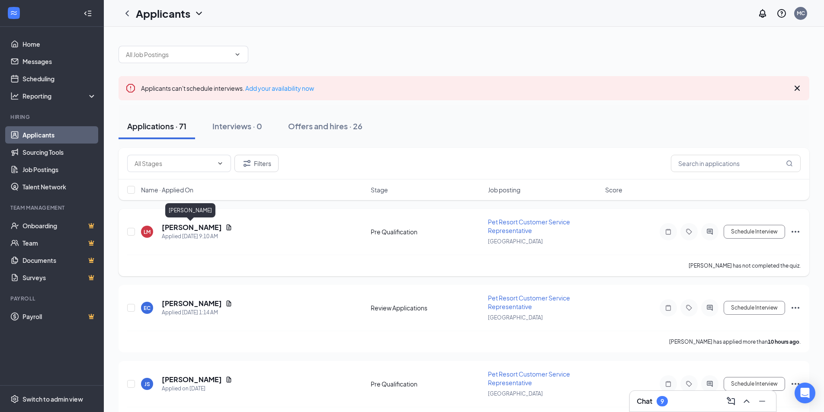
click at [166, 230] on h5 "[PERSON_NAME]" at bounding box center [192, 228] width 60 height 10
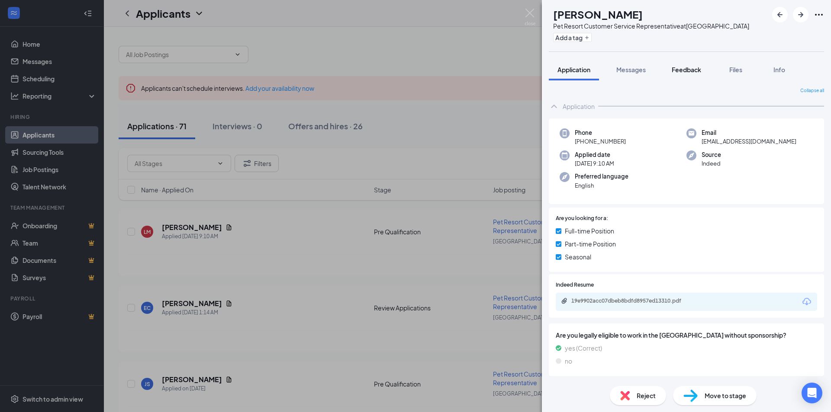
click at [701, 74] on button "Feedback" at bounding box center [686, 70] width 47 height 22
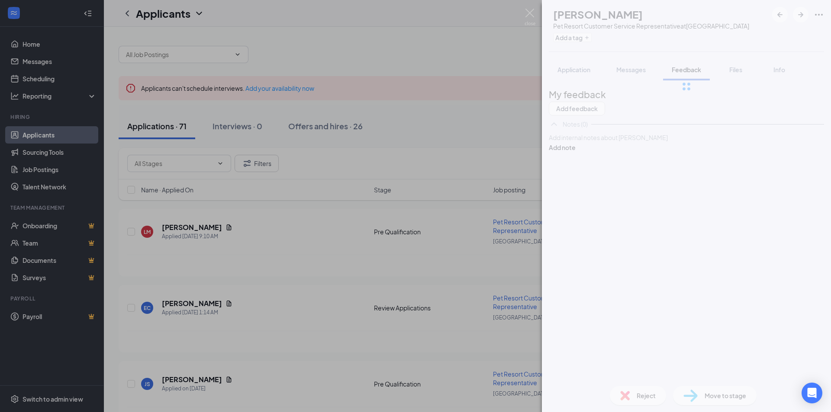
click at [630, 72] on div at bounding box center [686, 86] width 289 height 173
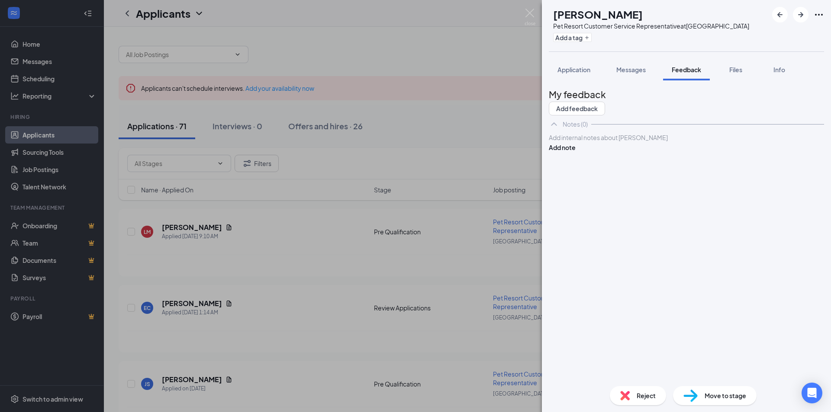
click at [630, 72] on span "Messages" at bounding box center [630, 70] width 29 height 8
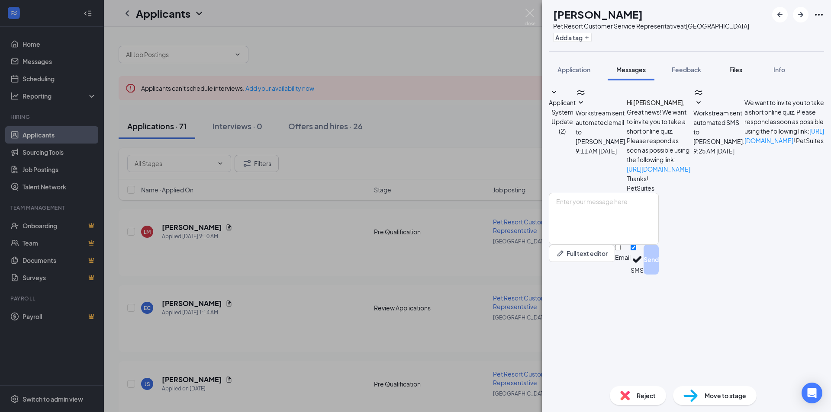
click at [735, 62] on button "Files" at bounding box center [735, 70] width 35 height 22
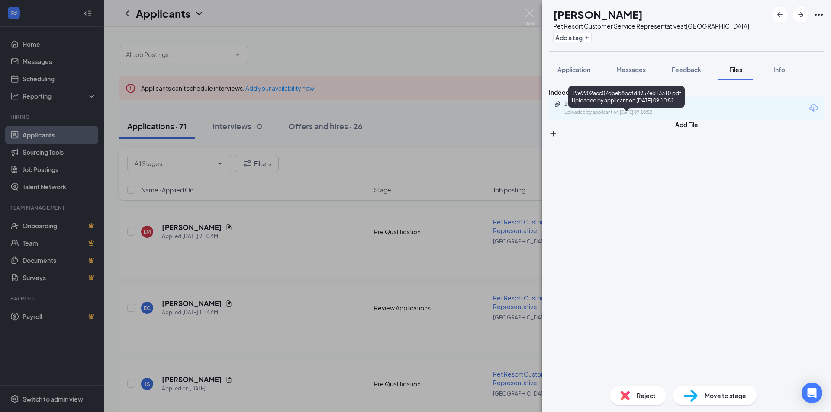
click at [673, 108] on div "19e9902acc07dbeb8bdfd8957ed13310.pdf" at bounding box center [624, 104] width 121 height 7
click at [287, 196] on div "LM [PERSON_NAME] Pet Resort Customer Service Representative at [GEOGRAPHIC_DATA…" at bounding box center [415, 206] width 831 height 412
click at [194, 300] on h5 "[PERSON_NAME]" at bounding box center [192, 304] width 60 height 10
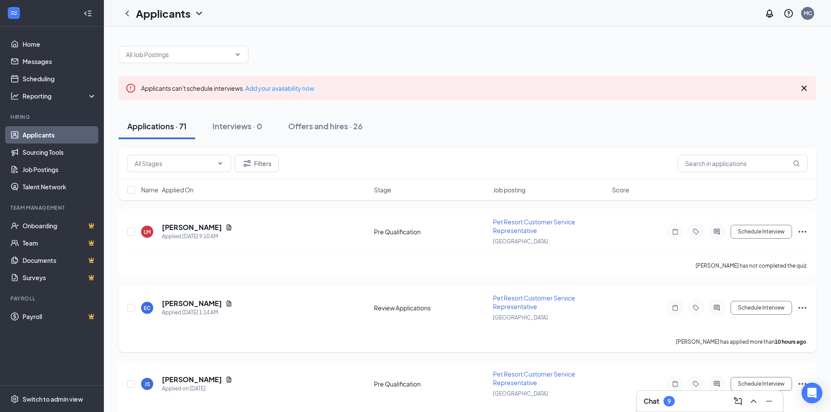
click at [191, 304] on h5 "[PERSON_NAME]" at bounding box center [192, 304] width 60 height 10
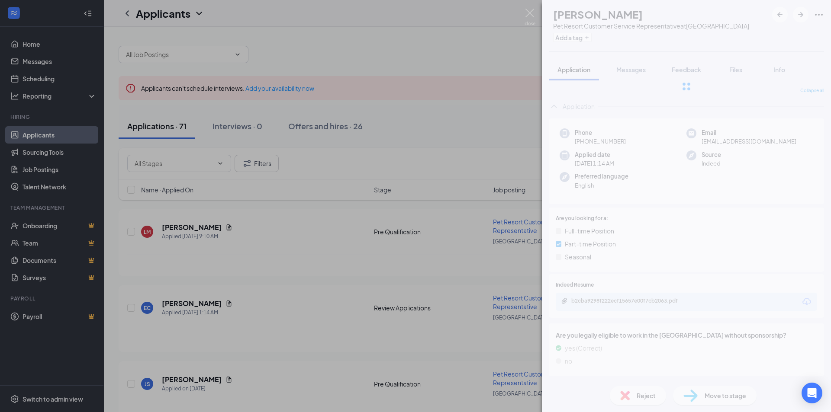
click at [174, 296] on div "EC [PERSON_NAME] Pet Resort Customer Service Representative at [GEOGRAPHIC_DATA…" at bounding box center [415, 206] width 831 height 412
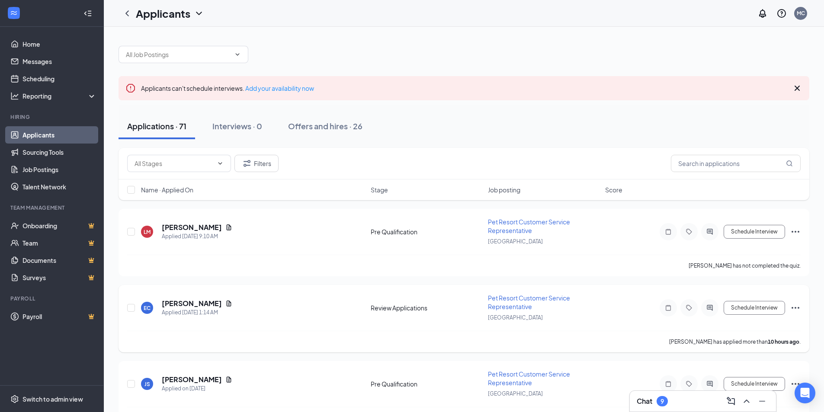
click at [208, 305] on h5 "[PERSON_NAME]" at bounding box center [192, 304] width 60 height 10
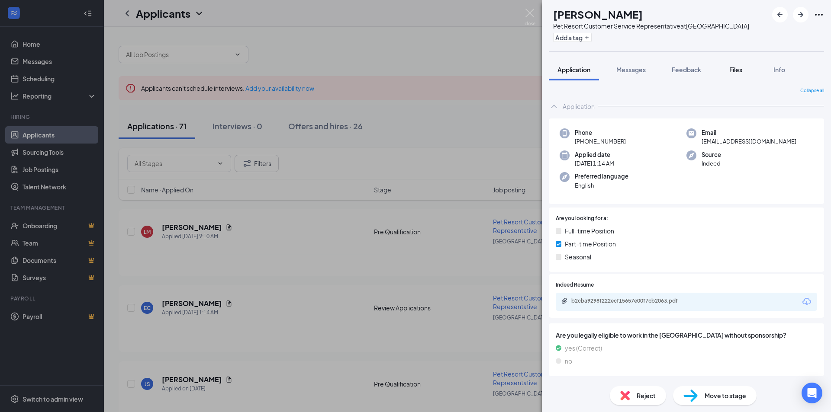
click at [741, 65] on div "Files" at bounding box center [735, 69] width 17 height 9
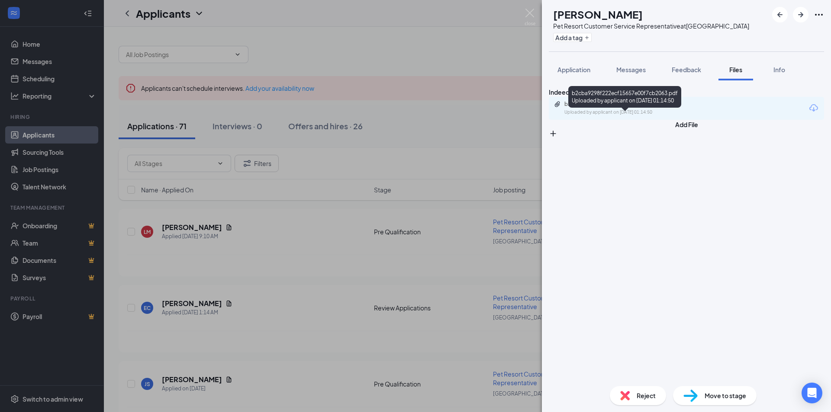
click at [675, 116] on div "Uploaded by applicant on [DATE] 01:14:50" at bounding box center [629, 112] width 130 height 7
click at [640, 71] on span "Messages" at bounding box center [630, 70] width 29 height 8
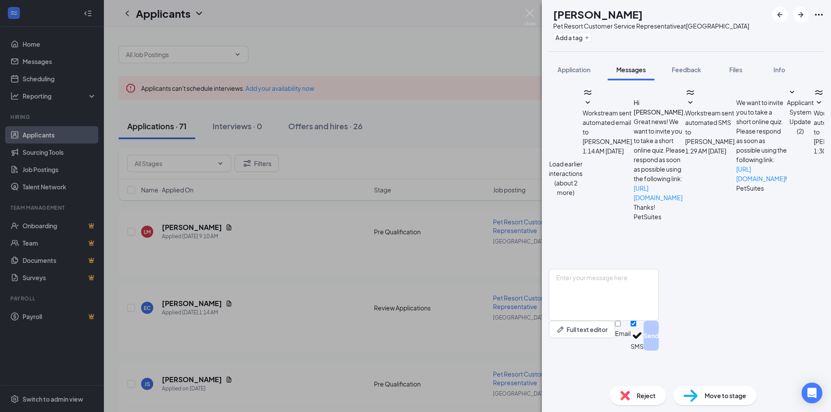
scroll to position [238, 0]
drag, startPoint x: 603, startPoint y: 165, endPoint x: 785, endPoint y: 274, distance: 212.5
copy span "Hello [PERSON_NAME], Thank you for your interest in joining PetSuites [GEOGRAPH…"
click at [383, 208] on div "EC [PERSON_NAME] Pet Resort Customer Service Representative at [GEOGRAPHIC_DATA…" at bounding box center [415, 206] width 831 height 412
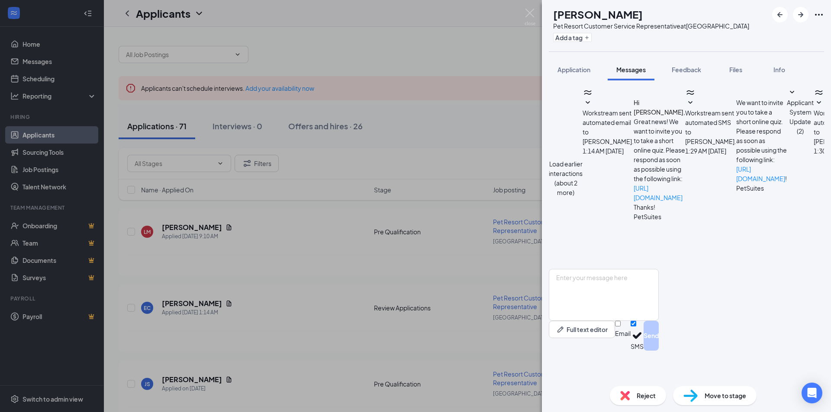
click at [290, 231] on div "EC [PERSON_NAME] Pet Resort Customer Service Representative at [GEOGRAPHIC_DATA…" at bounding box center [415, 206] width 831 height 412
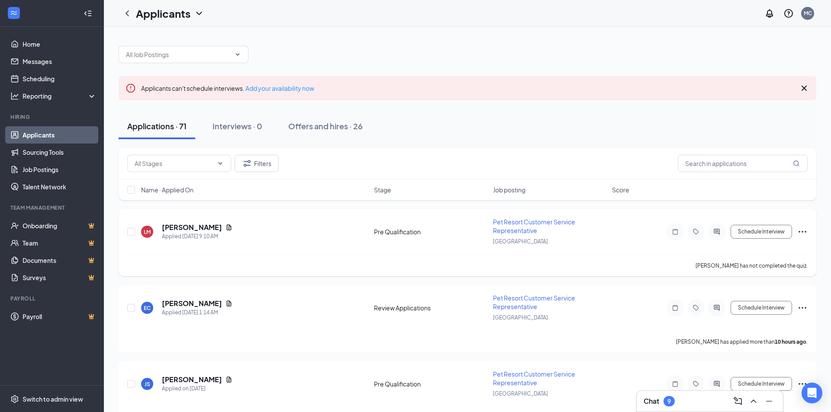
click at [187, 227] on h5 "[PERSON_NAME]" at bounding box center [192, 228] width 60 height 10
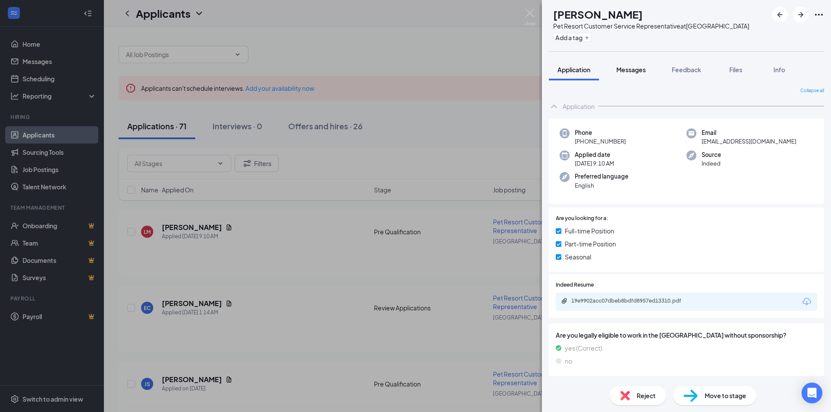
click at [624, 62] on button "Messages" at bounding box center [630, 70] width 47 height 22
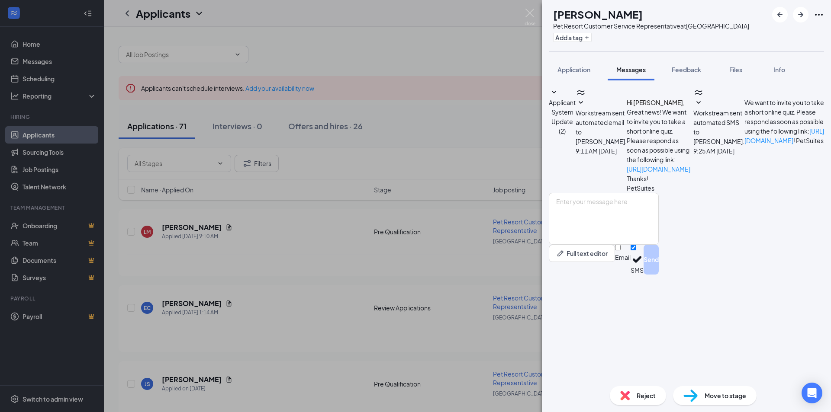
click at [656, 193] on div "Applicant System Update (2) Workstream sent automated email to [PERSON_NAME]. […" at bounding box center [686, 140] width 275 height 106
click at [659, 245] on textarea at bounding box center [604, 219] width 110 height 52
paste textarea "Hello [PERSON_NAME], Thank you for your interest in joining PetSuites [GEOGRAPH…"
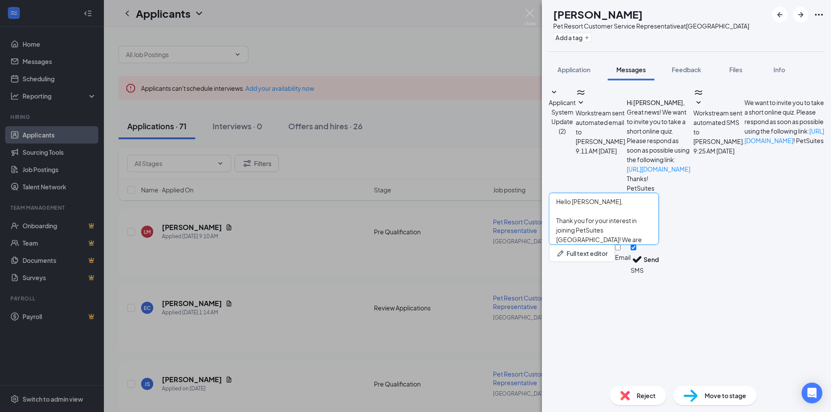
click at [593, 245] on textarea "Hello [PERSON_NAME], Thank you for your interest in joining PetSuites [GEOGRAPH…" at bounding box center [604, 219] width 110 height 52
type textarea "Hello [PERSON_NAME], Thank you for your interest in joining PetSuites [GEOGRAPH…"
click at [659, 275] on button "Send" at bounding box center [650, 260] width 15 height 30
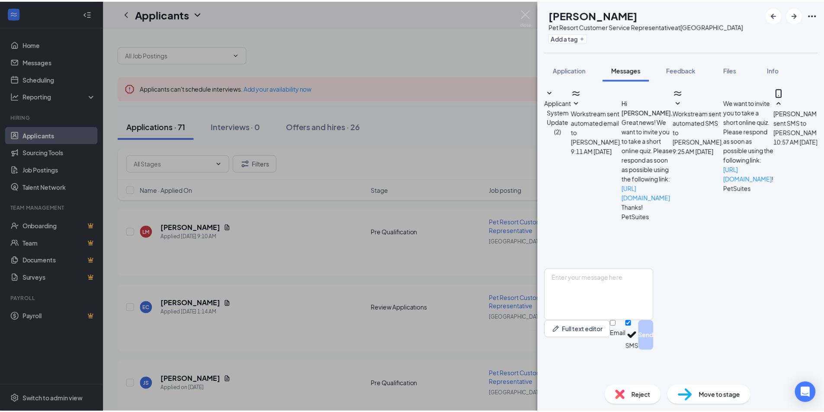
scroll to position [63, 0]
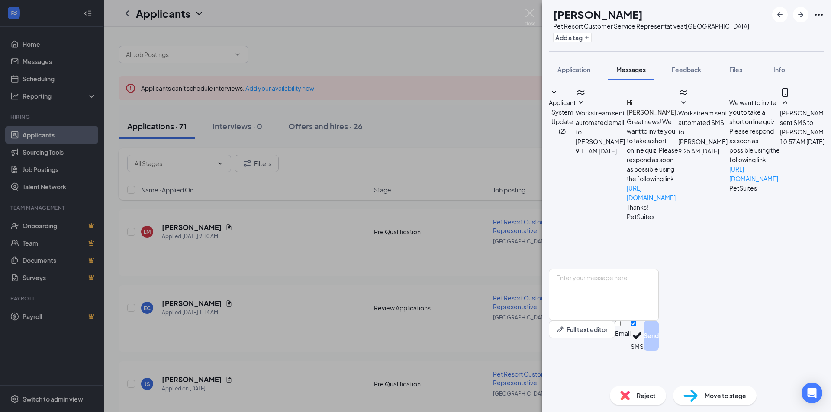
click at [469, 238] on div "LM [PERSON_NAME] Pet Resort Customer Service Representative at [GEOGRAPHIC_DATA…" at bounding box center [415, 206] width 831 height 412
